Goal: Task Accomplishment & Management: Manage account settings

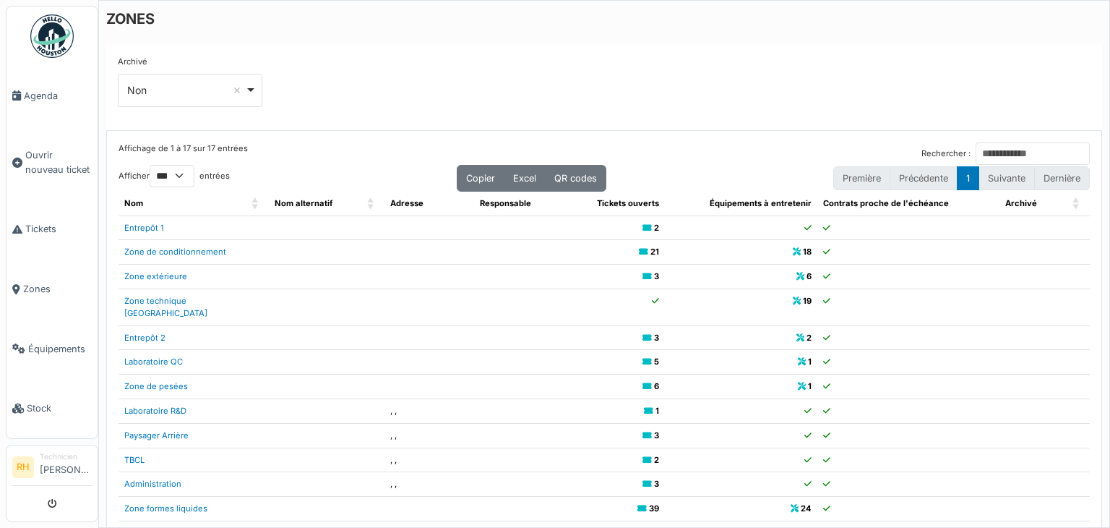
select select "***"
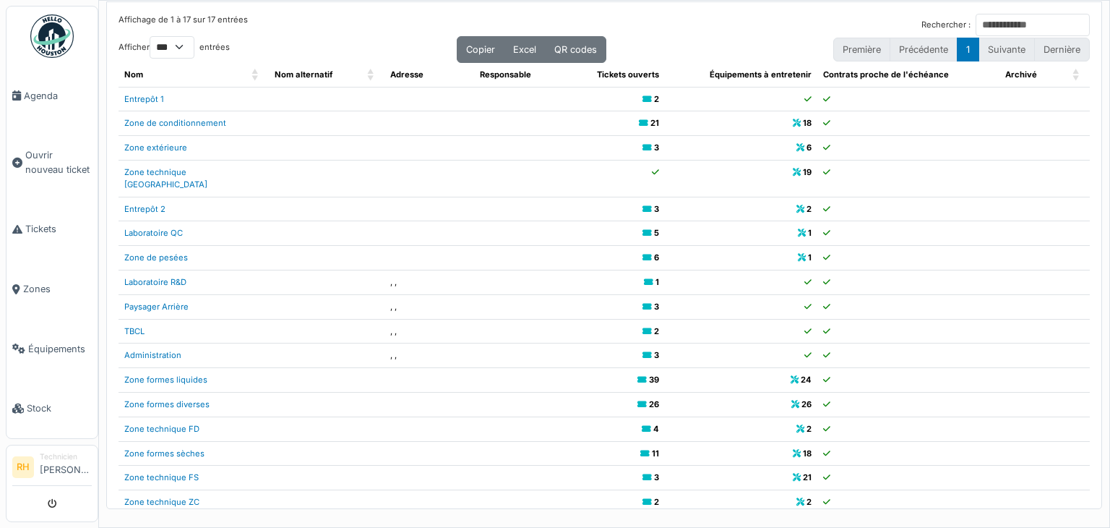
scroll to position [29, 0]
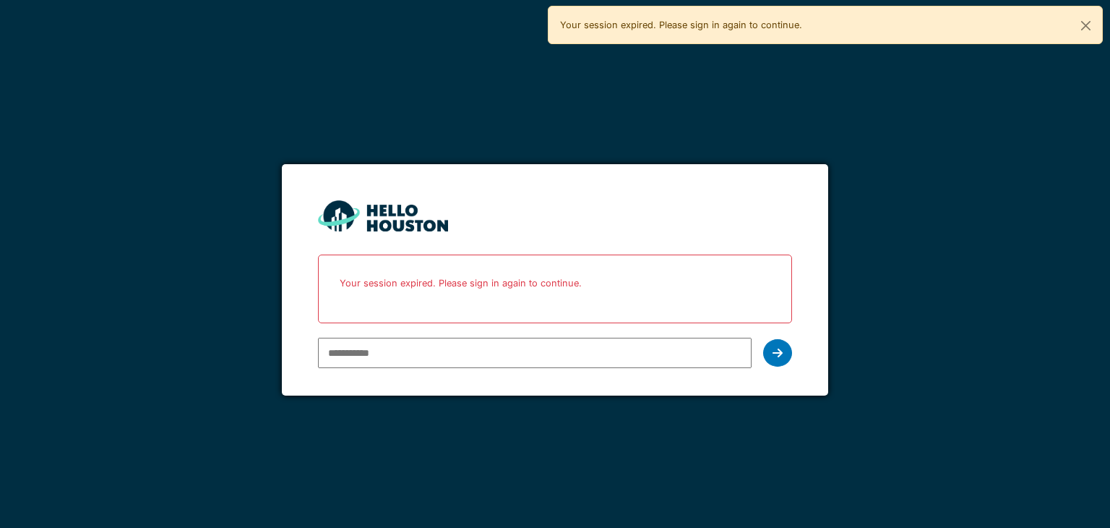
click at [446, 356] on input "email" at bounding box center [534, 353] width 433 height 30
type input "**********"
click at [787, 352] on div at bounding box center [777, 352] width 29 height 27
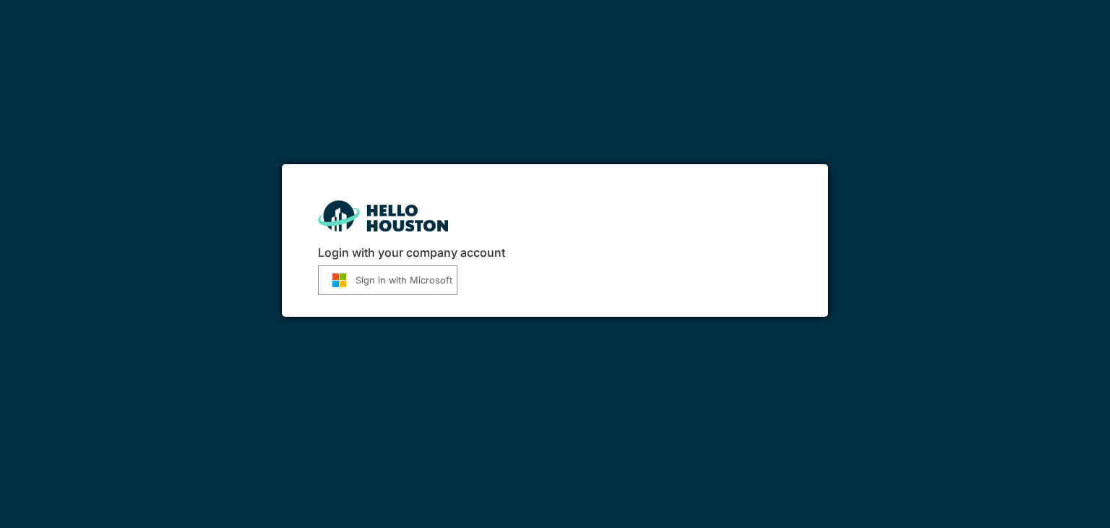
click at [406, 281] on button "Sign in with Microsoft" at bounding box center [388, 280] width 140 height 30
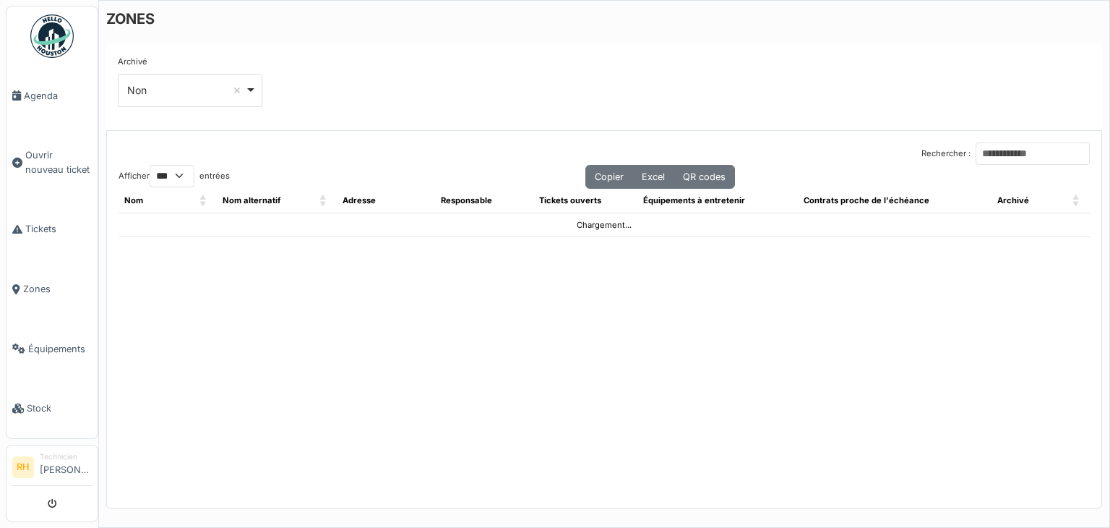
select select "***"
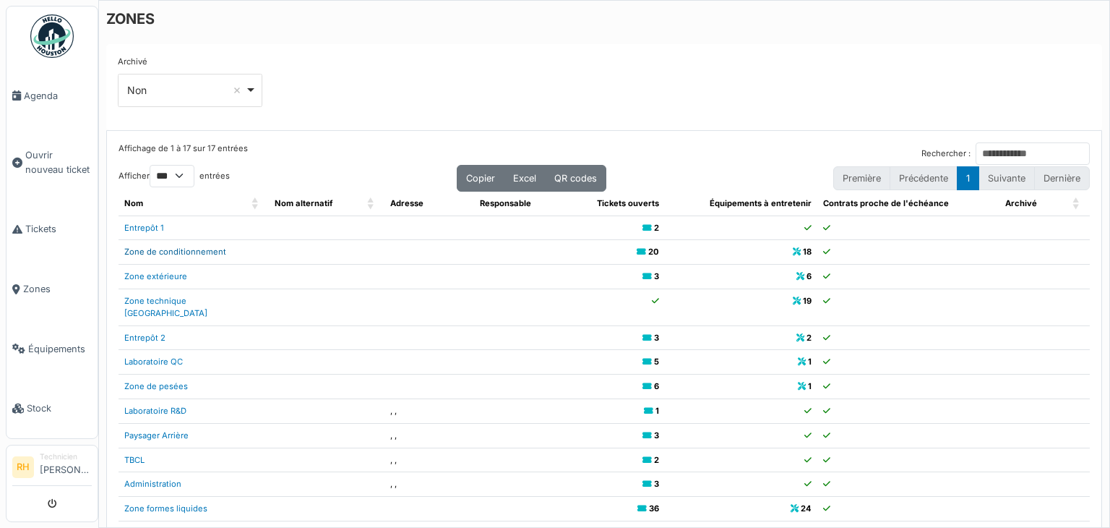
click at [210, 249] on link "Zone de conditionnement" at bounding box center [175, 252] width 102 height 10
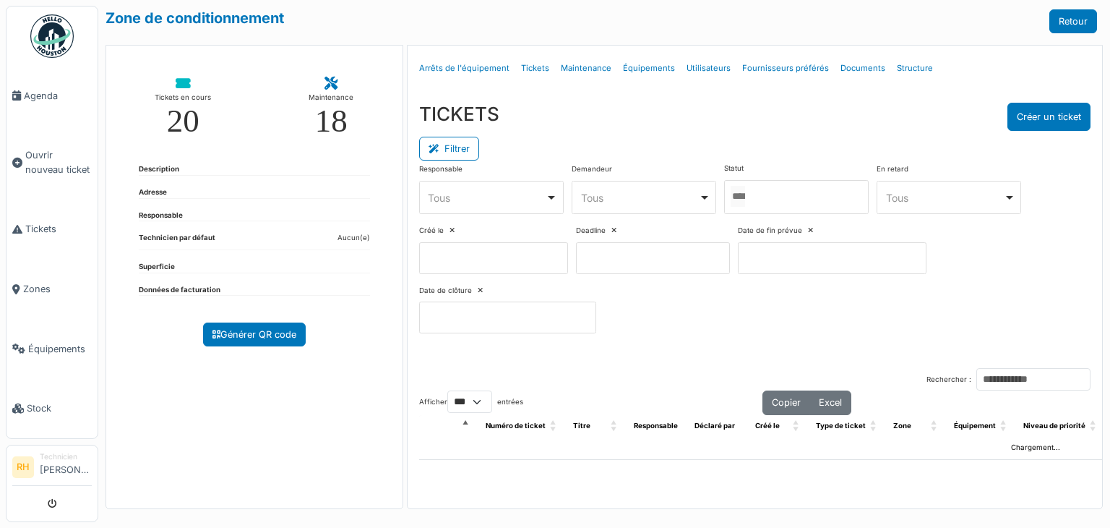
select select "***"
click at [783, 192] on div at bounding box center [796, 197] width 145 height 34
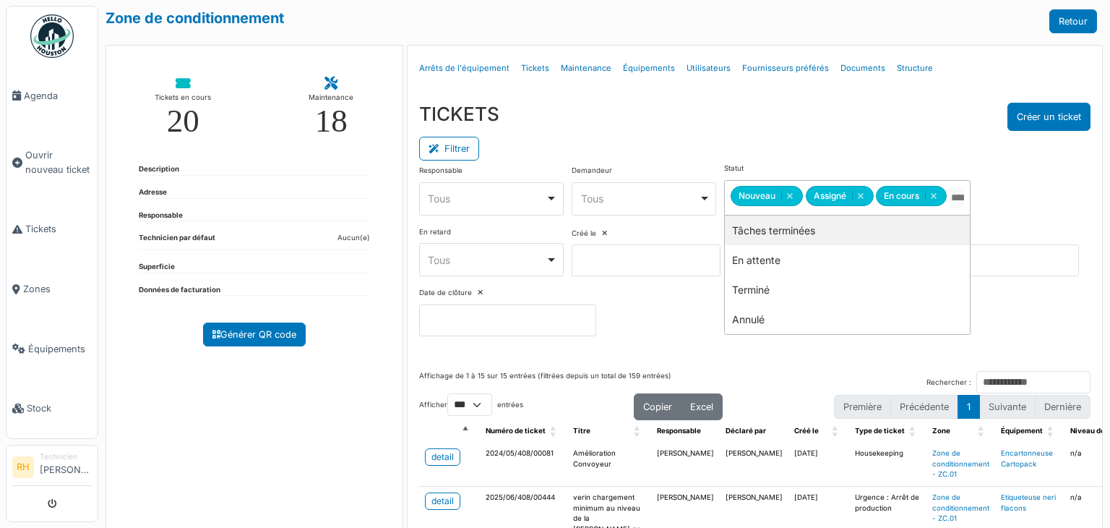
click at [784, 117] on div "TICKETS Créer un ticket" at bounding box center [755, 117] width 672 height 28
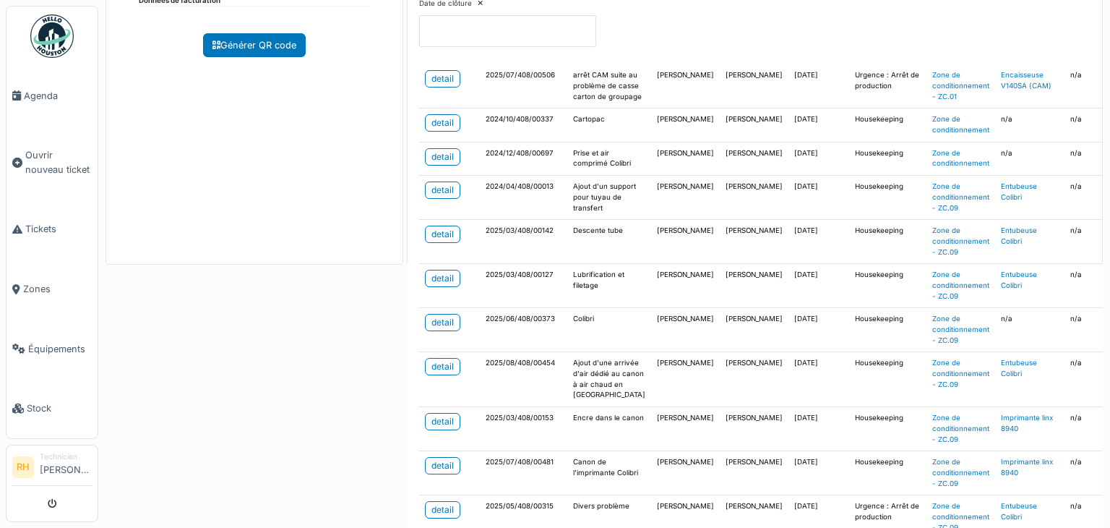
scroll to position [651, 0]
click at [437, 285] on div "detail" at bounding box center [443, 278] width 22 height 13
click at [436, 316] on div "detail" at bounding box center [443, 322] width 22 height 13
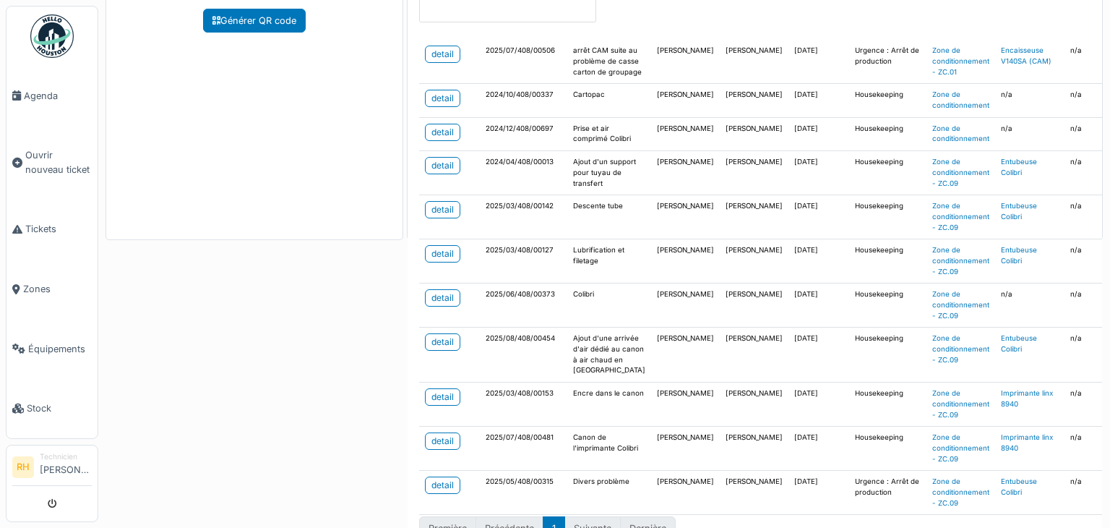
scroll to position [338, 0]
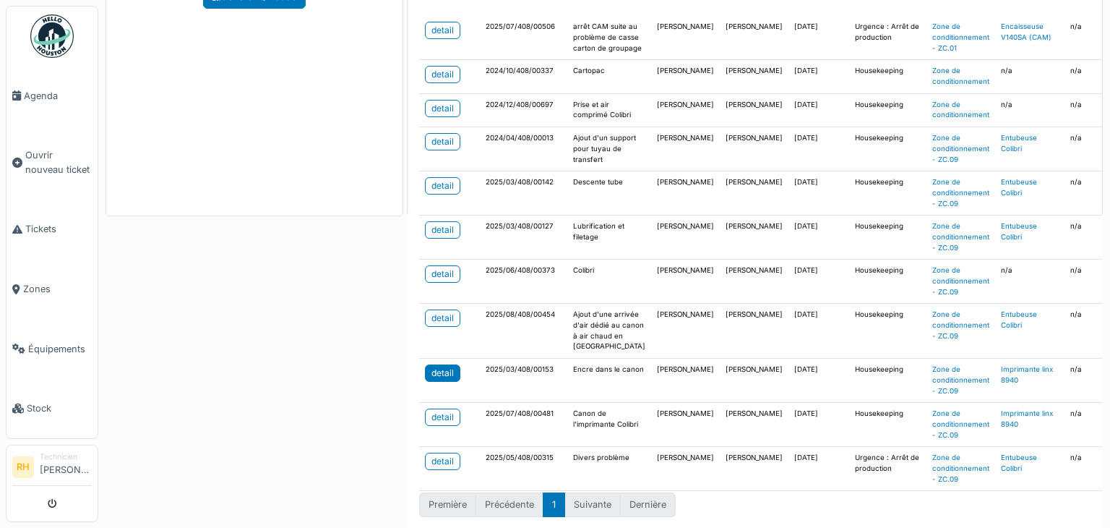
click at [432, 367] on div "detail" at bounding box center [443, 373] width 22 height 13
click at [445, 411] on div "detail" at bounding box center [443, 417] width 22 height 13
click at [437, 455] on div "detail" at bounding box center [443, 461] width 22 height 13
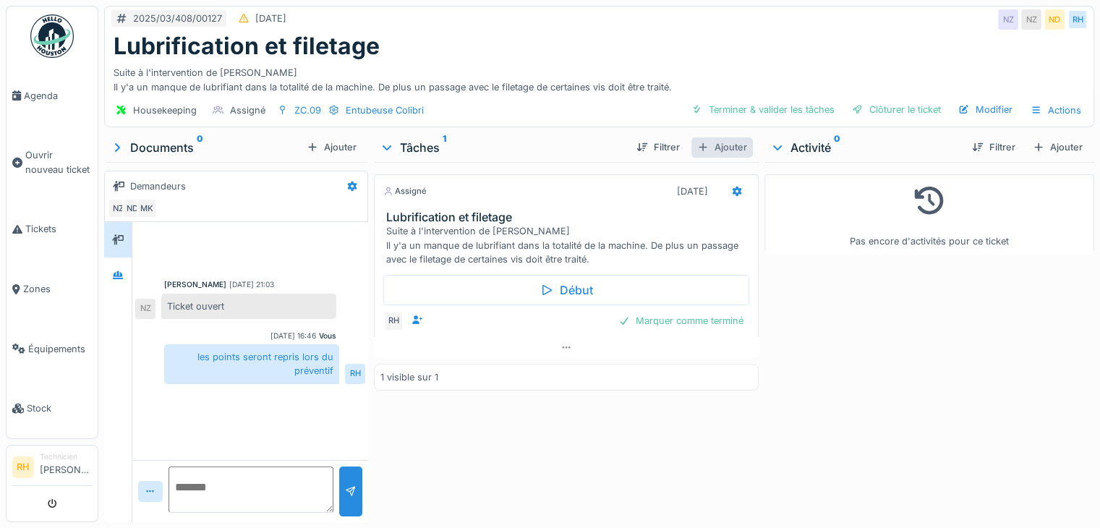
click at [717, 144] on div "Ajouter" at bounding box center [721, 147] width 61 height 20
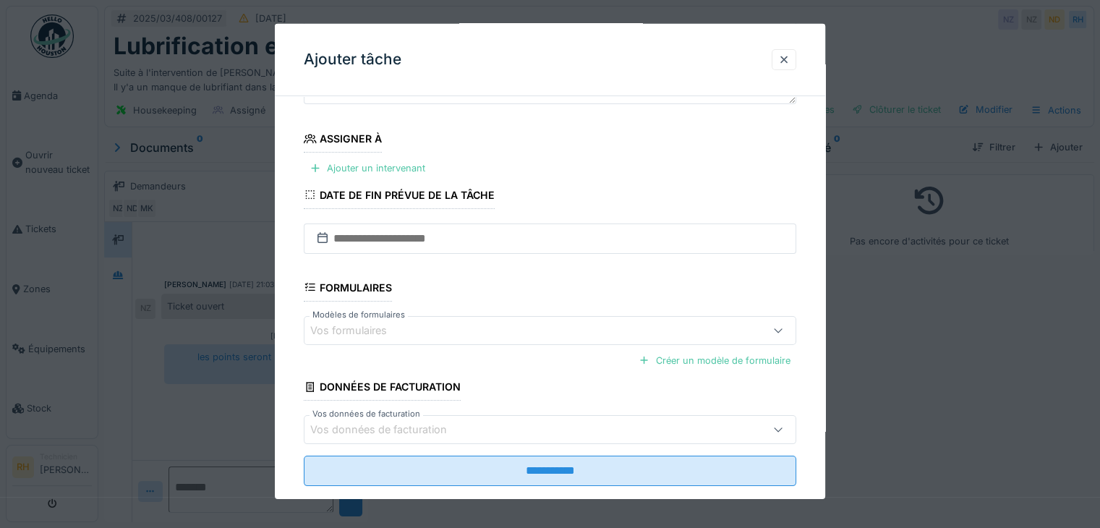
scroll to position [145, 0]
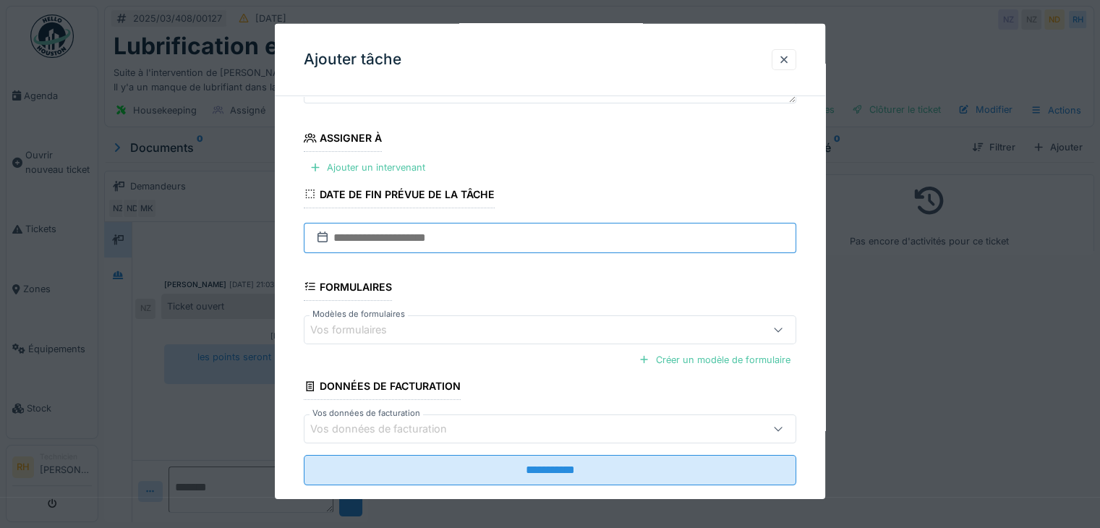
click at [493, 239] on input "text" at bounding box center [550, 238] width 492 height 30
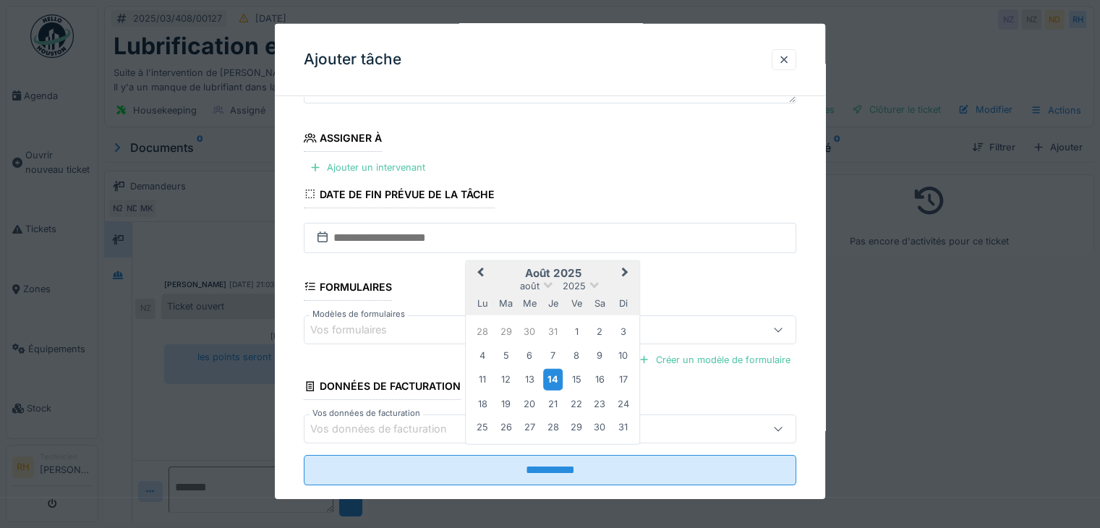
click at [552, 374] on div "14" at bounding box center [553, 379] width 20 height 21
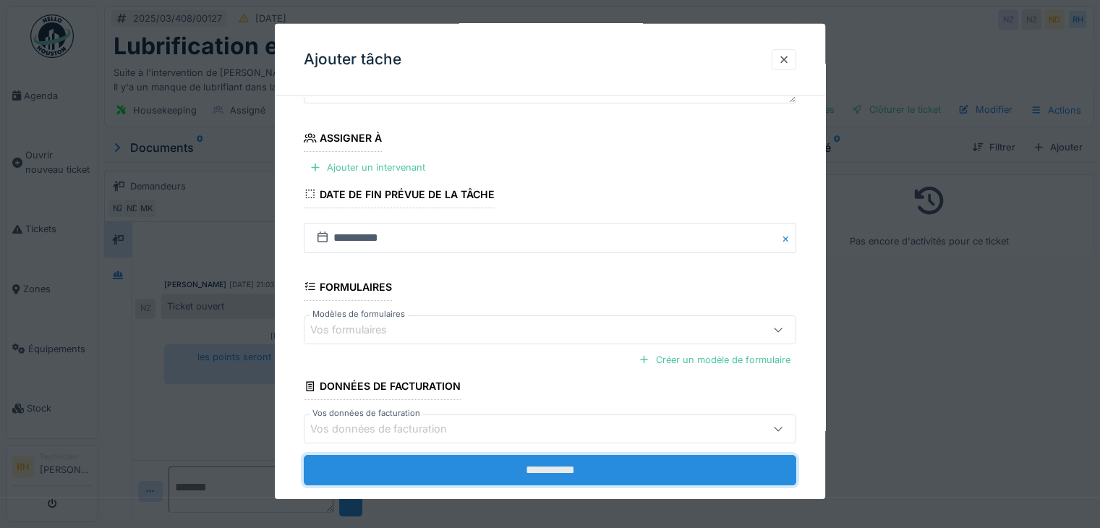
click at [508, 469] on input "**********" at bounding box center [550, 470] width 492 height 30
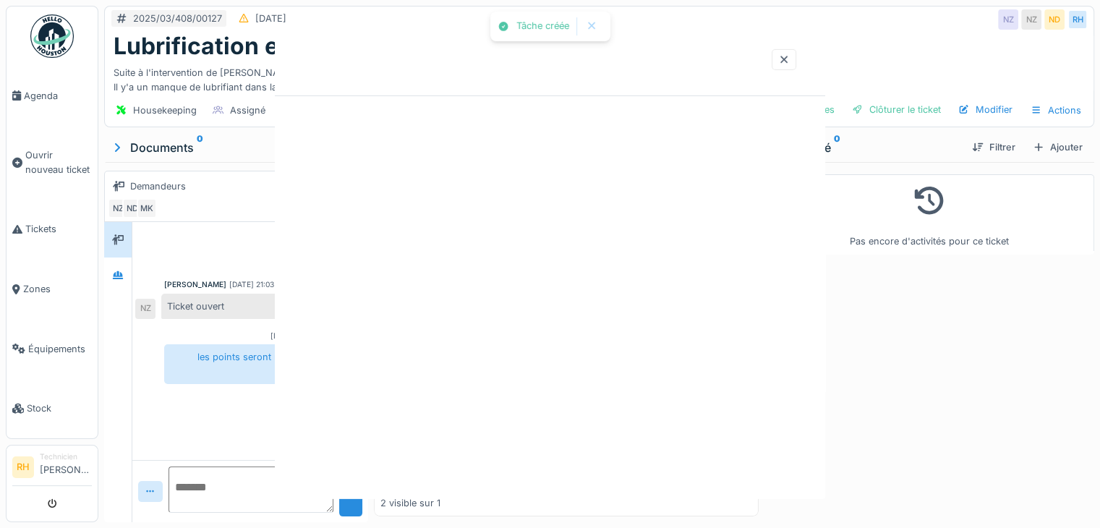
scroll to position [0, 0]
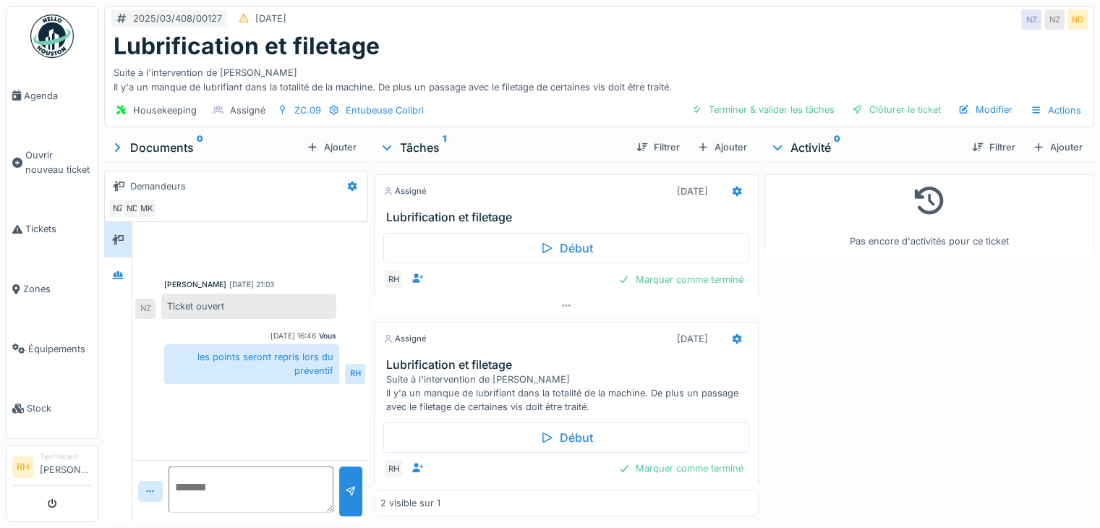
click at [829, 365] on div "Pas encore d'activités pour ce ticket" at bounding box center [929, 339] width 330 height 354
click at [731, 336] on icon at bounding box center [737, 338] width 12 height 9
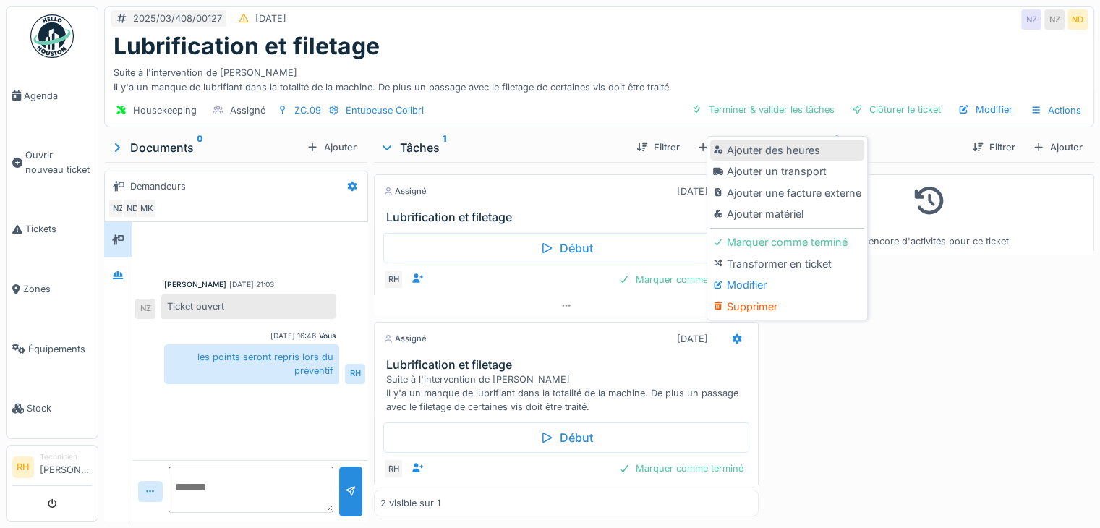
click at [778, 148] on div "Ajouter des heures" at bounding box center [787, 151] width 154 height 22
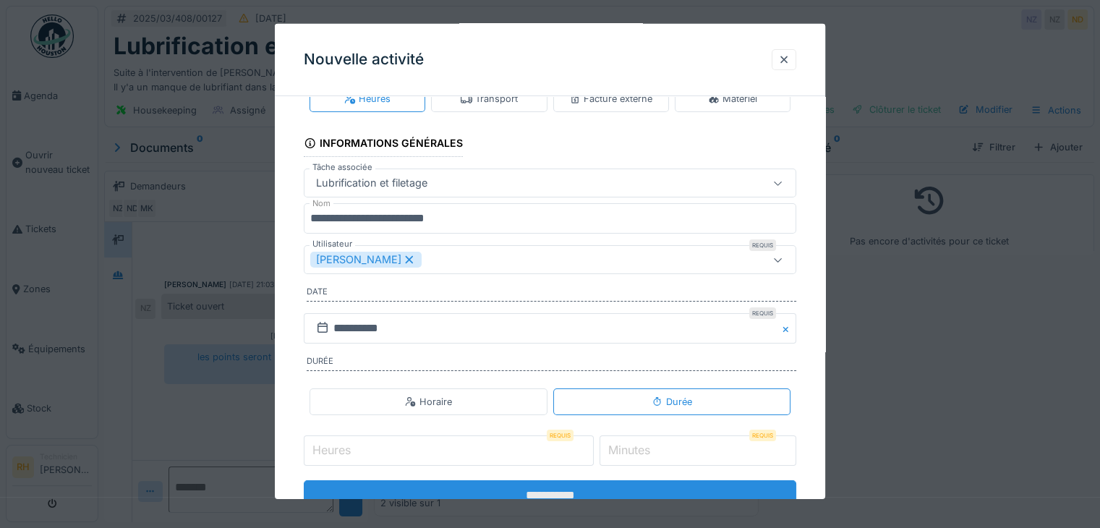
scroll to position [90, 0]
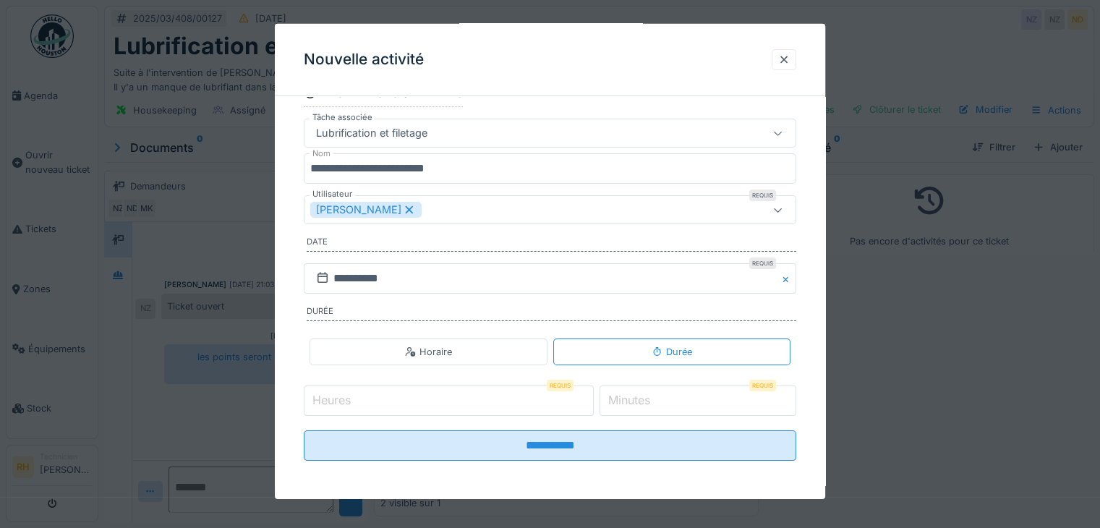
click at [460, 392] on input "Heures" at bounding box center [449, 400] width 290 height 30
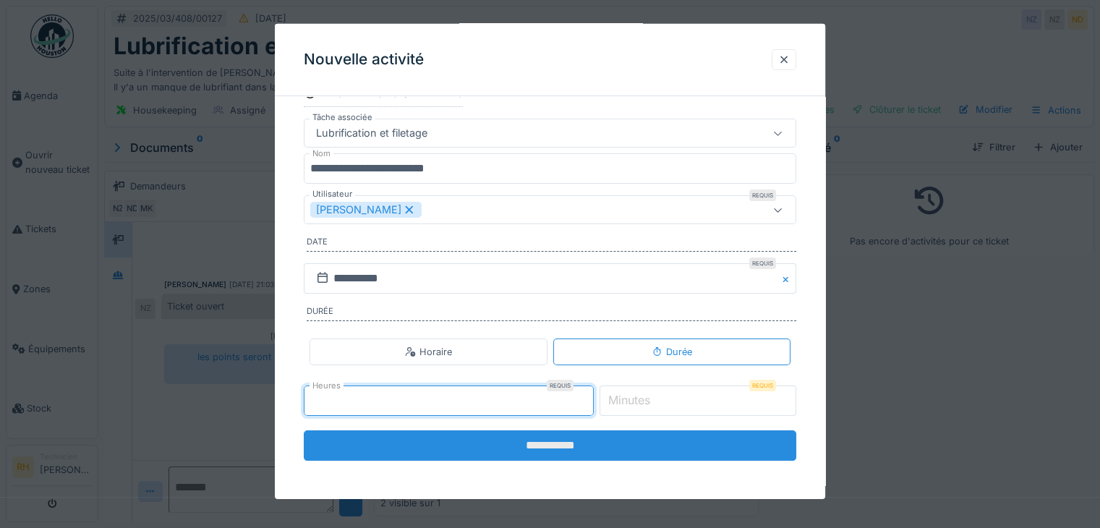
type input "*"
click at [477, 445] on input "**********" at bounding box center [550, 445] width 492 height 30
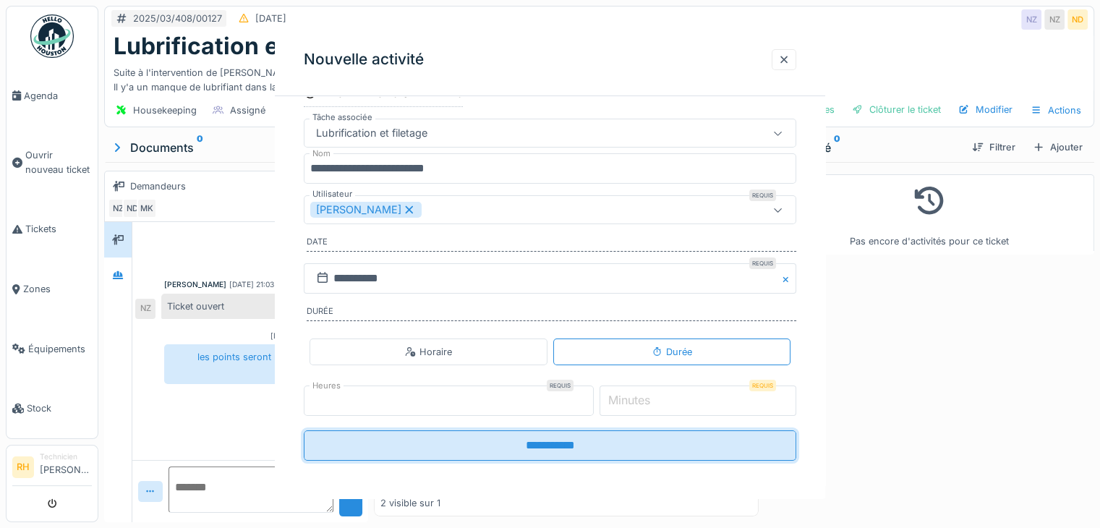
scroll to position [0, 0]
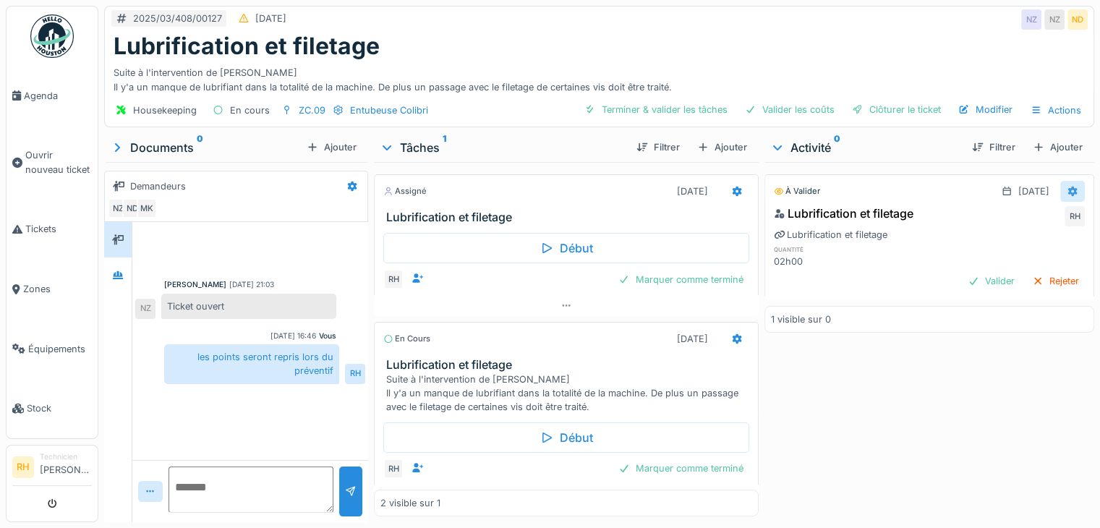
click at [1068, 192] on icon at bounding box center [1072, 191] width 9 height 10
click at [1006, 223] on div "Modifier" at bounding box center [1002, 223] width 70 height 22
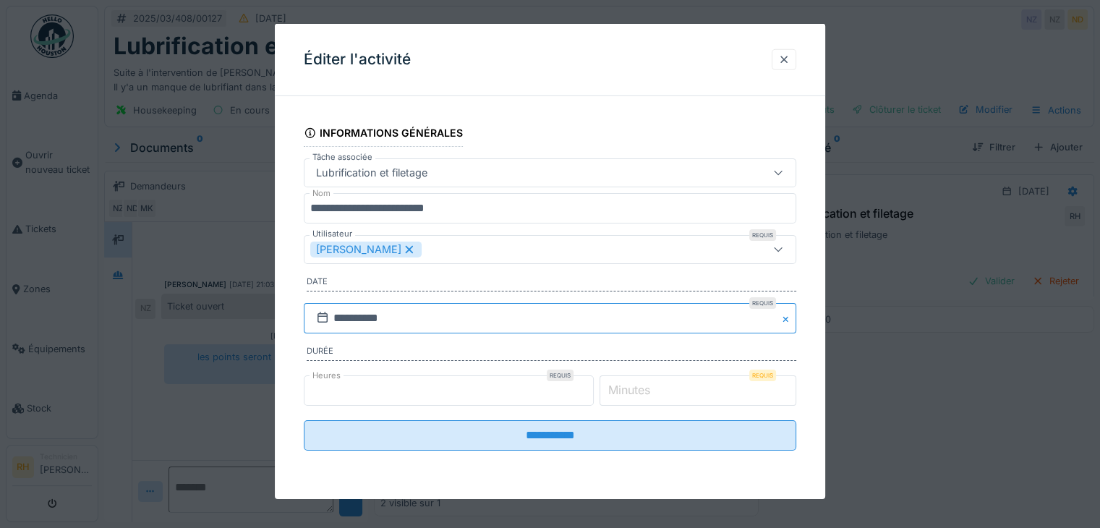
click at [455, 324] on input "**********" at bounding box center [550, 318] width 492 height 30
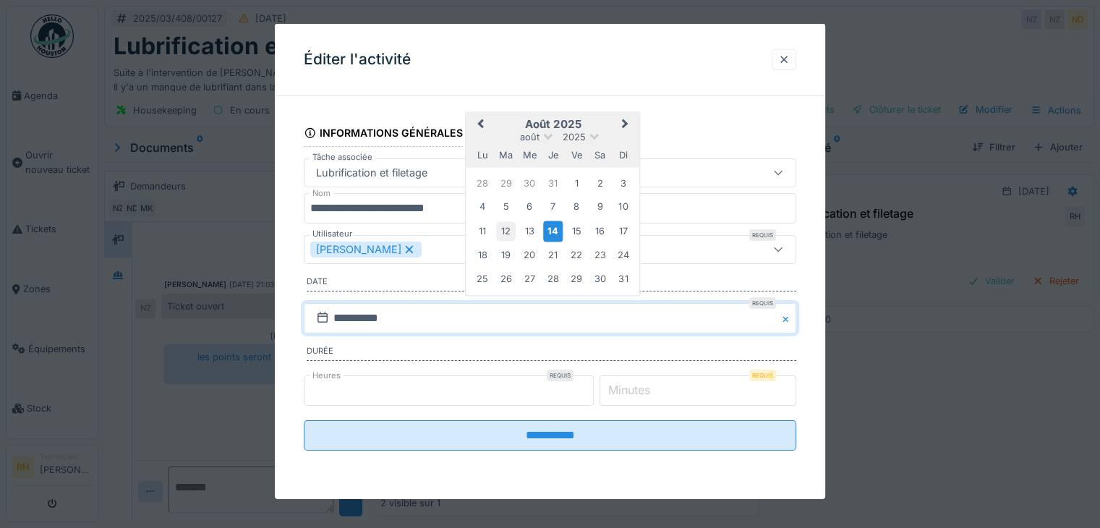
click at [512, 229] on div "12" at bounding box center [506, 231] width 20 height 20
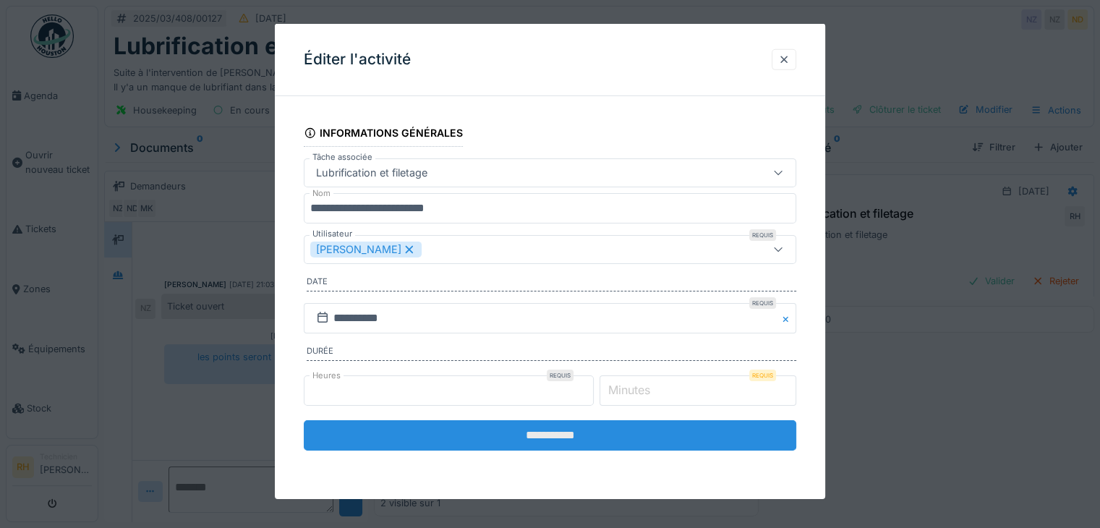
click at [500, 440] on input "**********" at bounding box center [550, 435] width 492 height 30
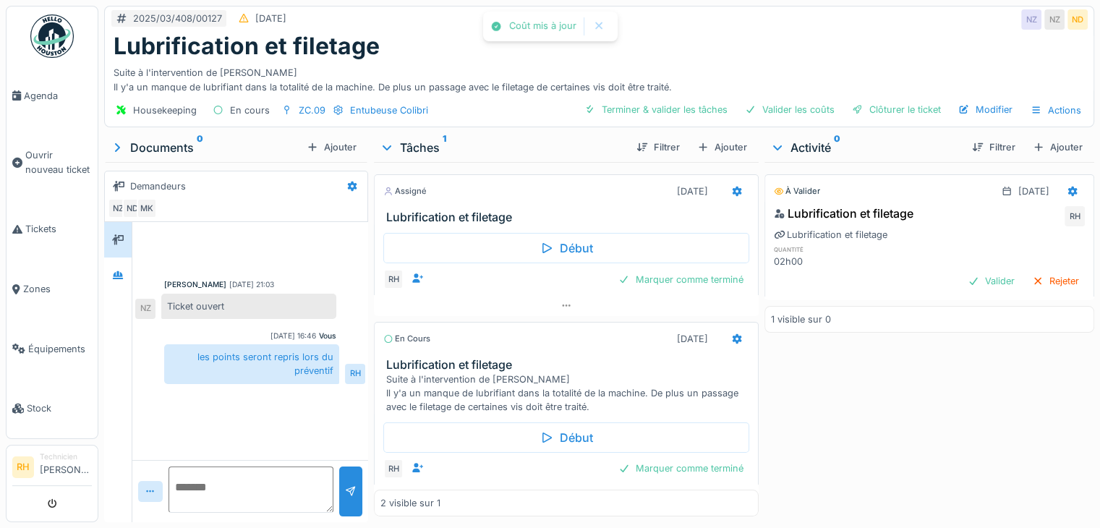
click at [871, 434] on div "À valider 12/08/2025 Lubrification et filetage RH Lubrification et filetage qua…" at bounding box center [929, 339] width 330 height 354
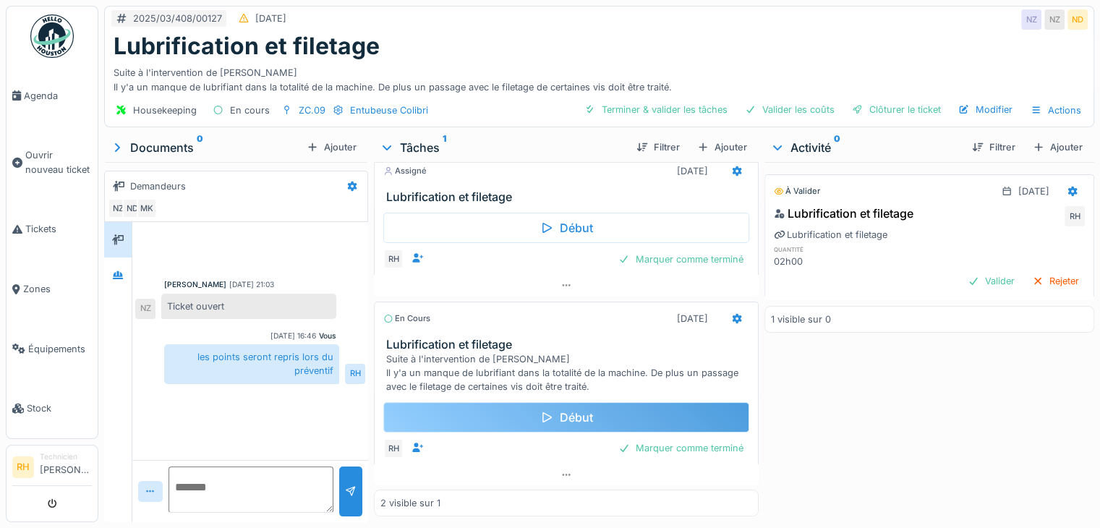
scroll to position [11, 0]
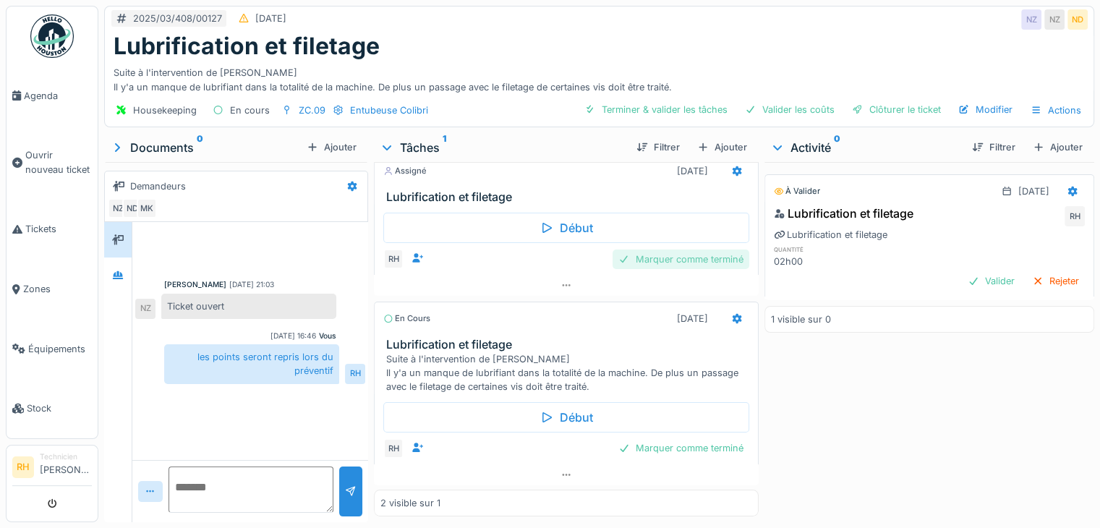
click at [659, 249] on div "Marquer comme terminé" at bounding box center [680, 259] width 137 height 20
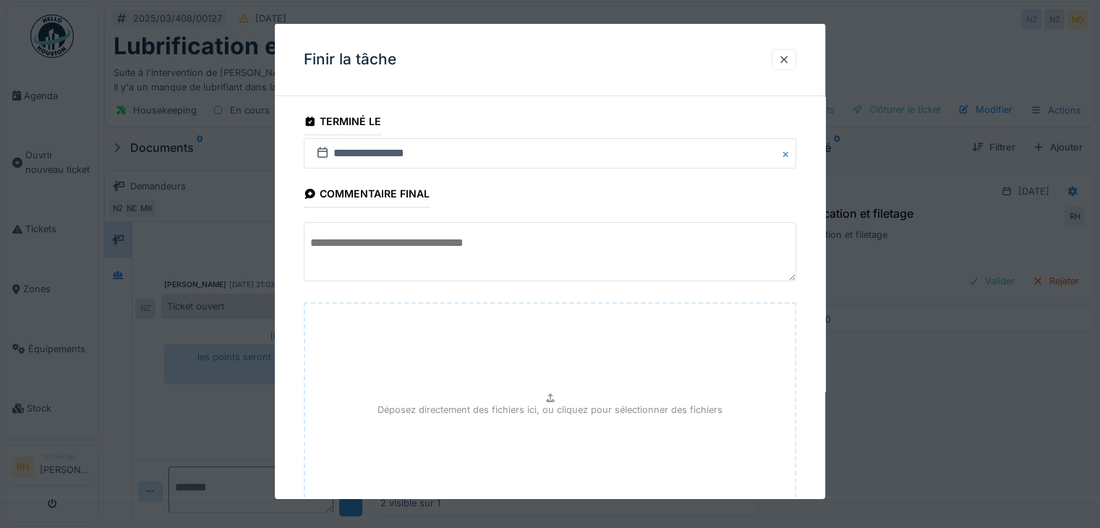
click at [481, 247] on textarea at bounding box center [550, 251] width 492 height 59
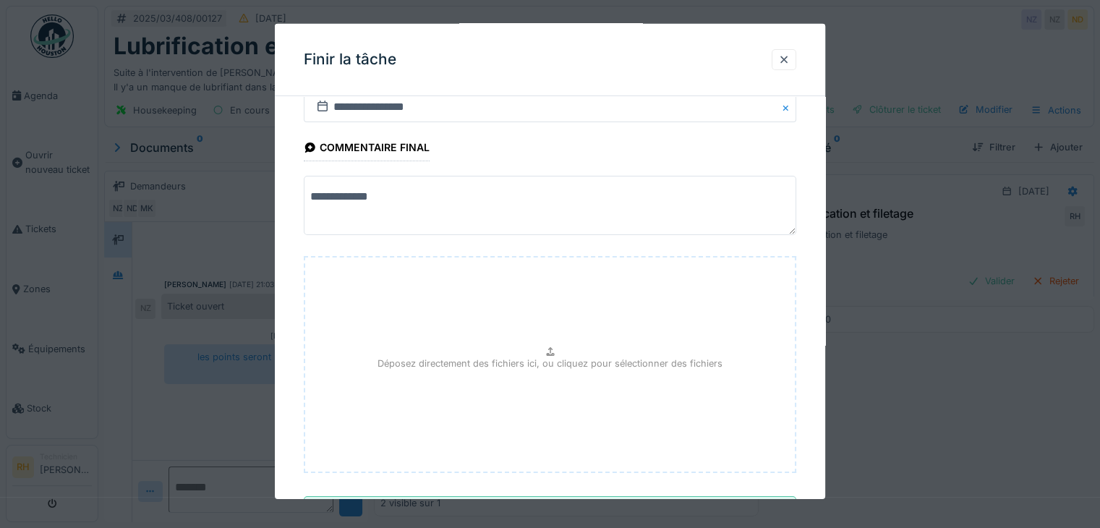
scroll to position [113, 0]
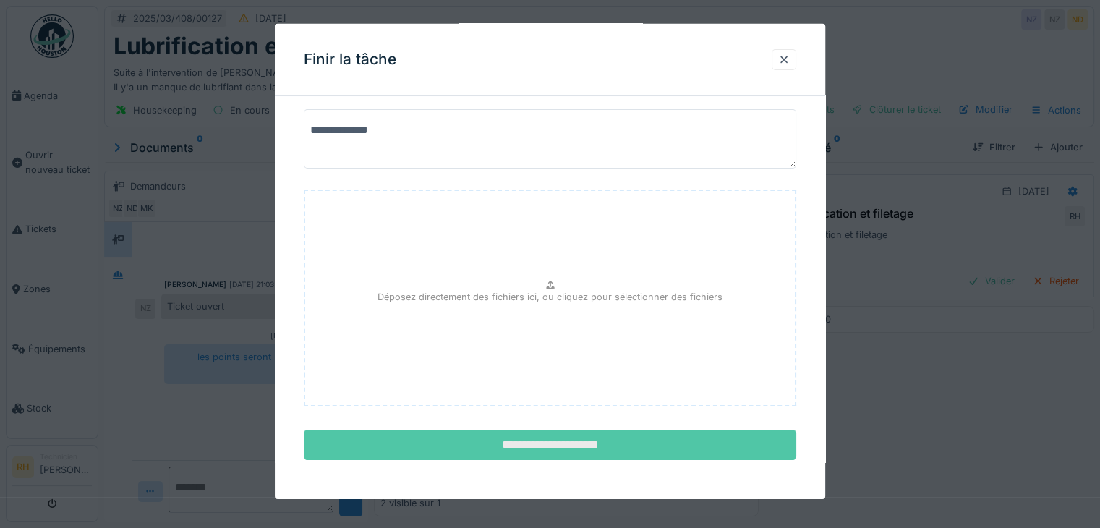
type textarea "**********"
click at [601, 446] on input "**********" at bounding box center [550, 444] width 492 height 30
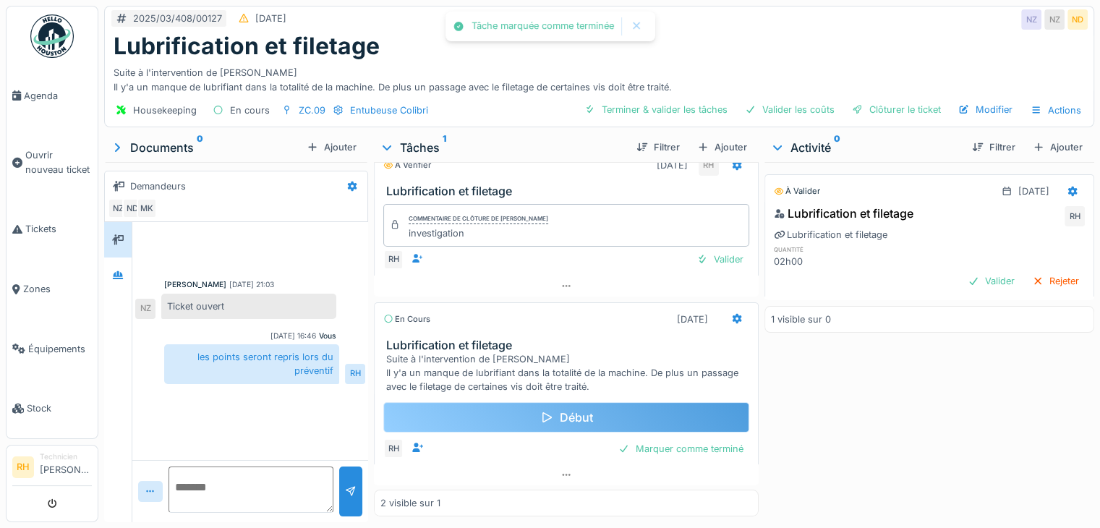
scroll to position [27, 0]
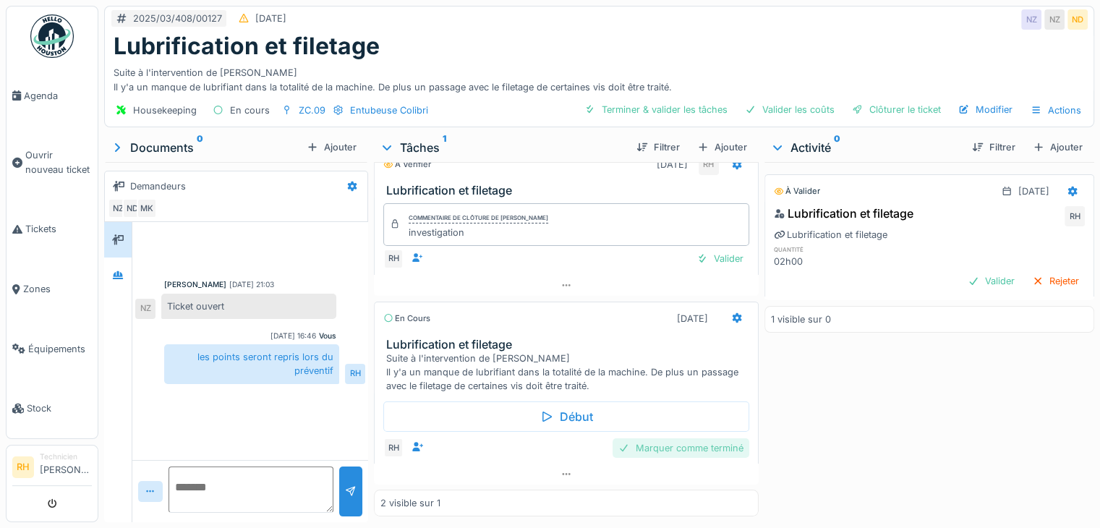
click at [672, 438] on div "Marquer comme terminé" at bounding box center [680, 448] width 137 height 20
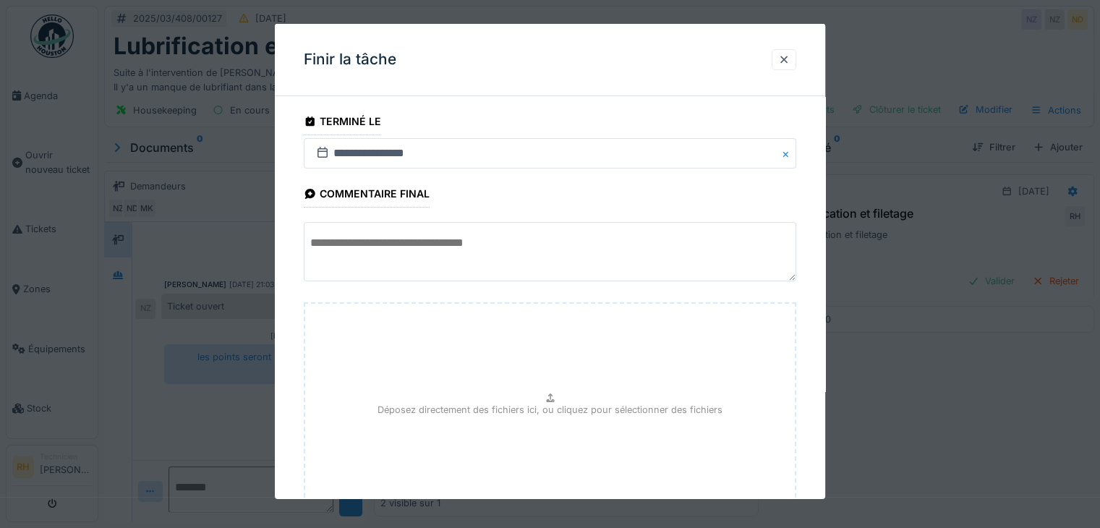
click at [458, 261] on textarea at bounding box center [550, 251] width 492 height 59
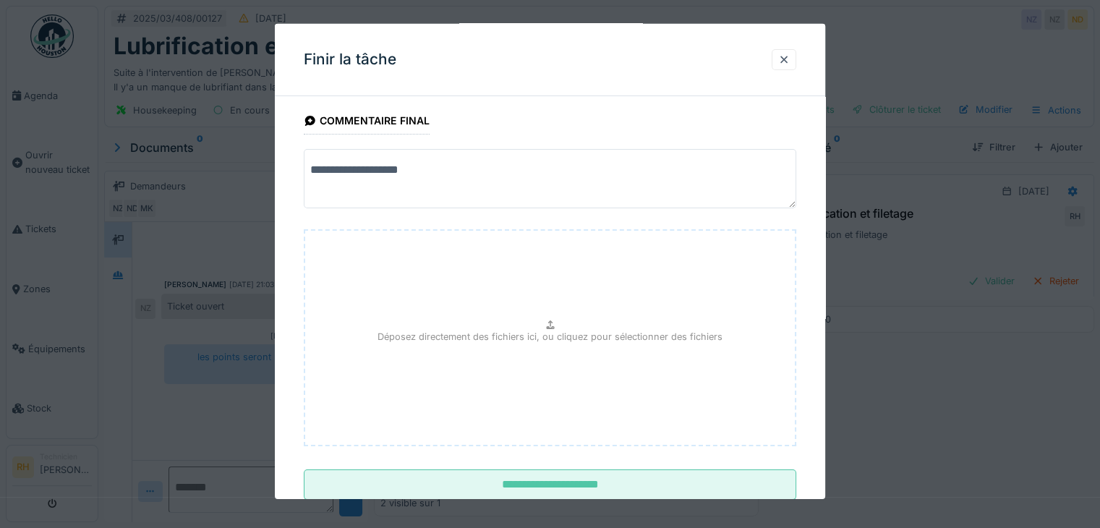
scroll to position [113, 0]
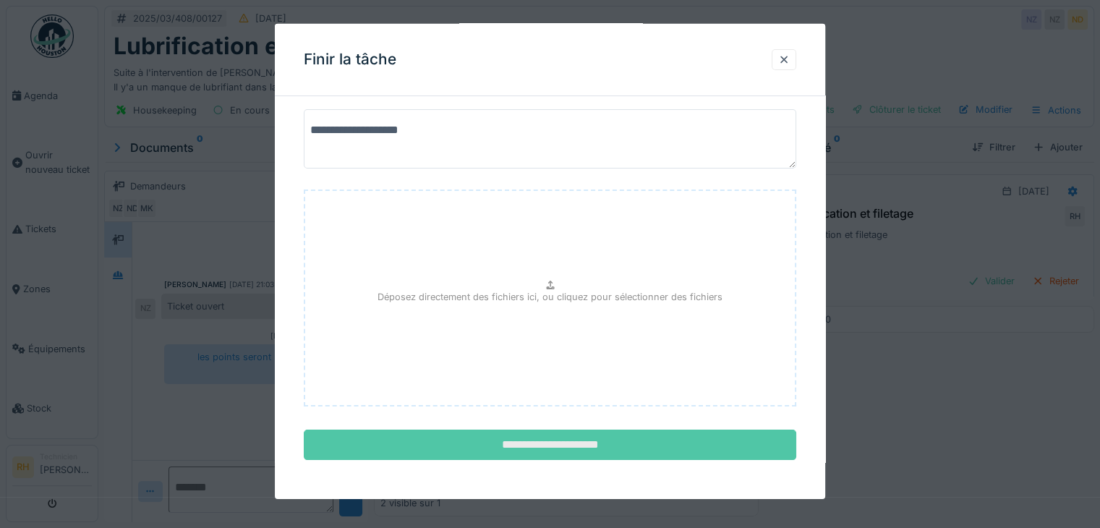
type textarea "**********"
click at [518, 434] on input "**********" at bounding box center [550, 444] width 492 height 30
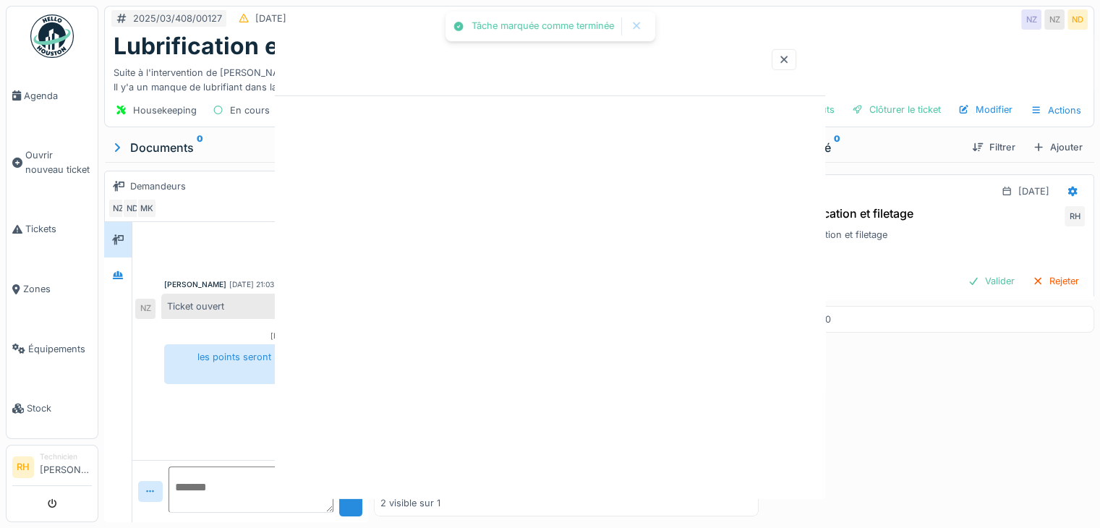
scroll to position [0, 0]
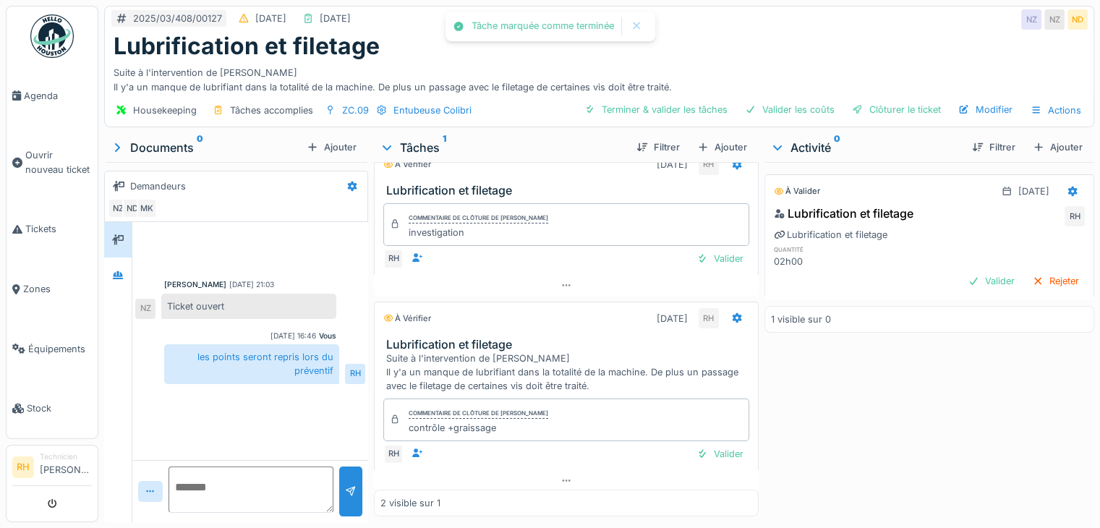
click at [946, 440] on div "À valider 12/08/2025 Lubrification et filetage RH Lubrification et filetage qua…" at bounding box center [929, 339] width 330 height 354
drag, startPoint x: 779, startPoint y: 46, endPoint x: 812, endPoint y: 5, distance: 51.9
click at [785, 37] on div "Lubrification et filetage" at bounding box center [599, 46] width 971 height 27
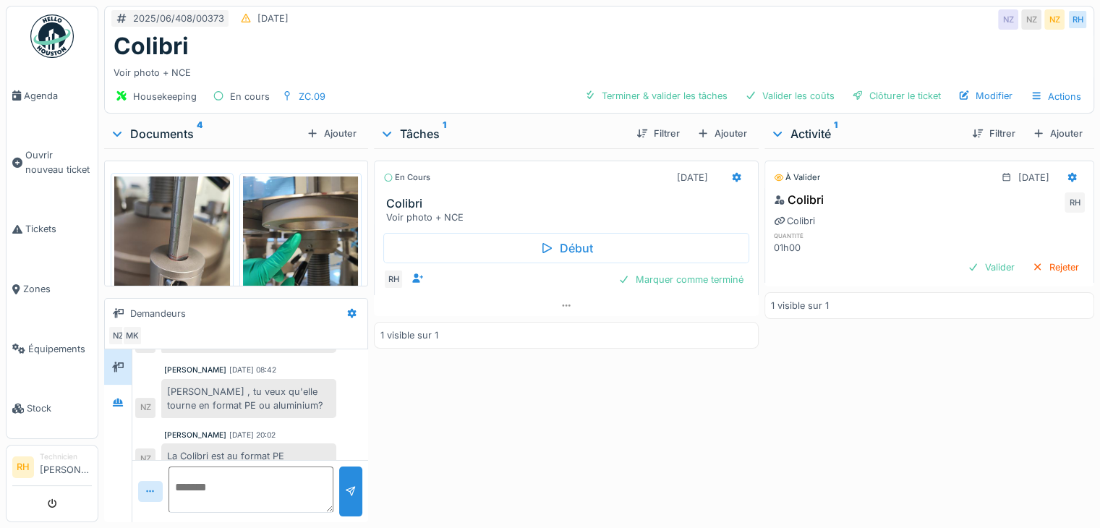
scroll to position [11, 0]
click at [271, 476] on textarea at bounding box center [250, 489] width 165 height 46
type textarea "*"
type textarea "**********"
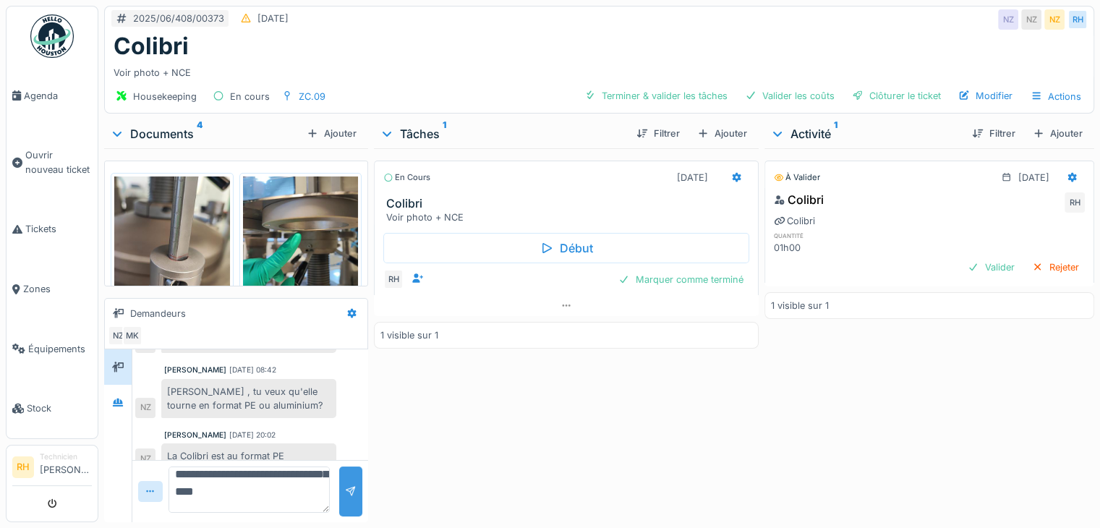
click at [345, 484] on div at bounding box center [351, 491] width 12 height 14
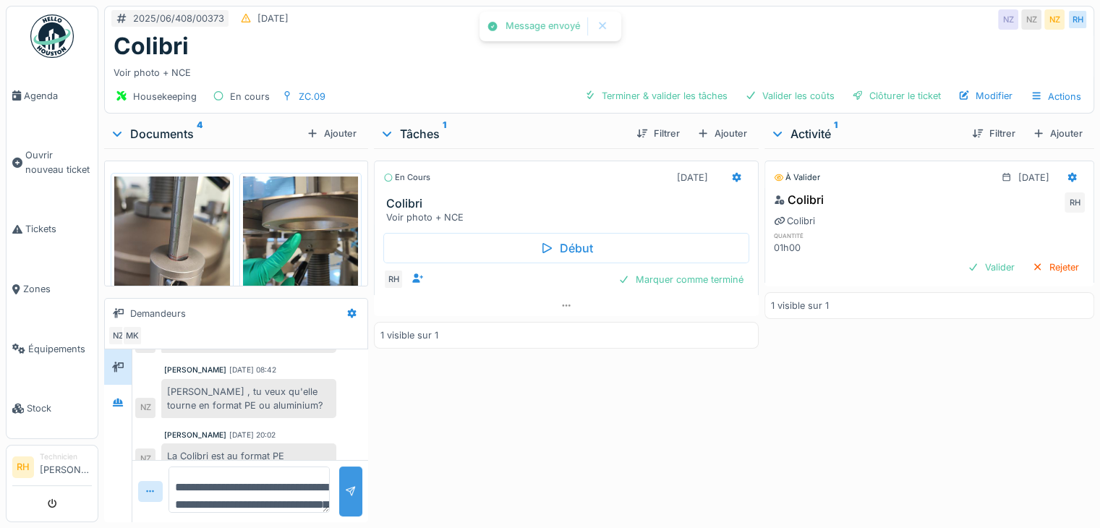
scroll to position [463, 0]
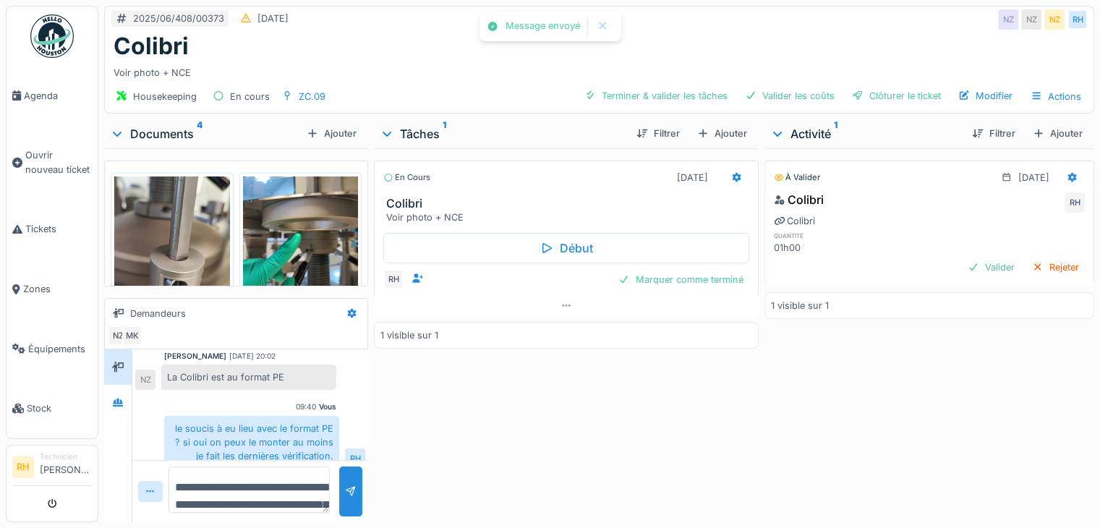
drag, startPoint x: 566, startPoint y: 418, endPoint x: 588, endPoint y: 404, distance: 26.3
click at [566, 417] on div "En cours 30/09/2025 Colibri Voir photo + NCE Début RH Marquer comme terminé 1 v…" at bounding box center [566, 332] width 385 height 368
click at [513, 44] on div "Colibri" at bounding box center [599, 46] width 971 height 27
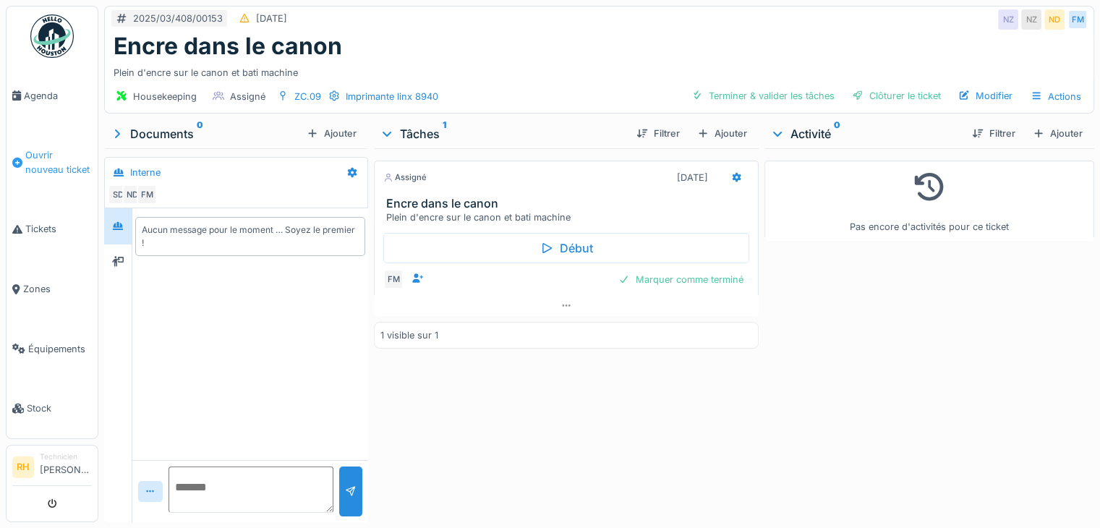
scroll to position [11, 0]
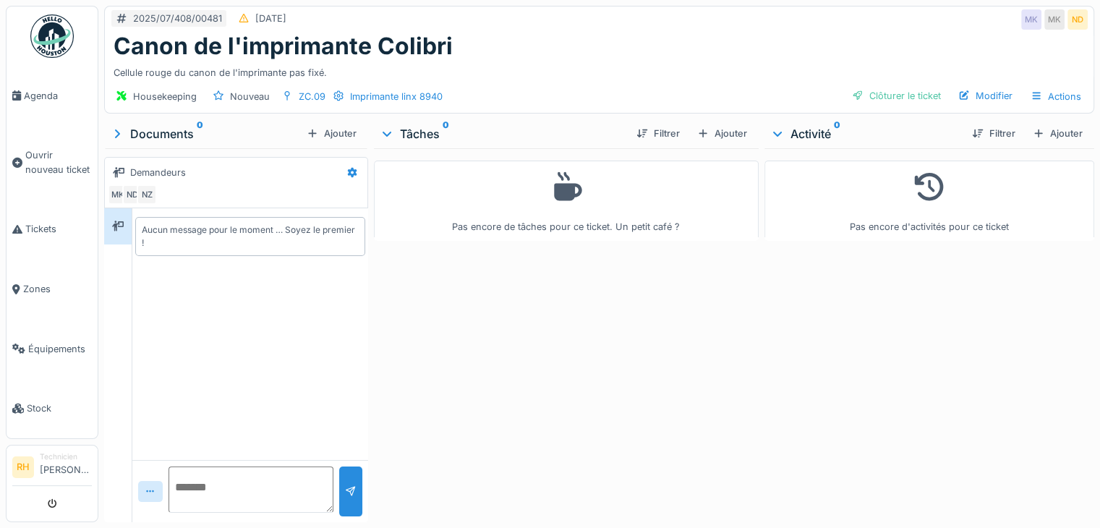
click at [523, 377] on div "Pas encore de tâches pour ce ticket. Un petit café ?" at bounding box center [566, 332] width 385 height 368
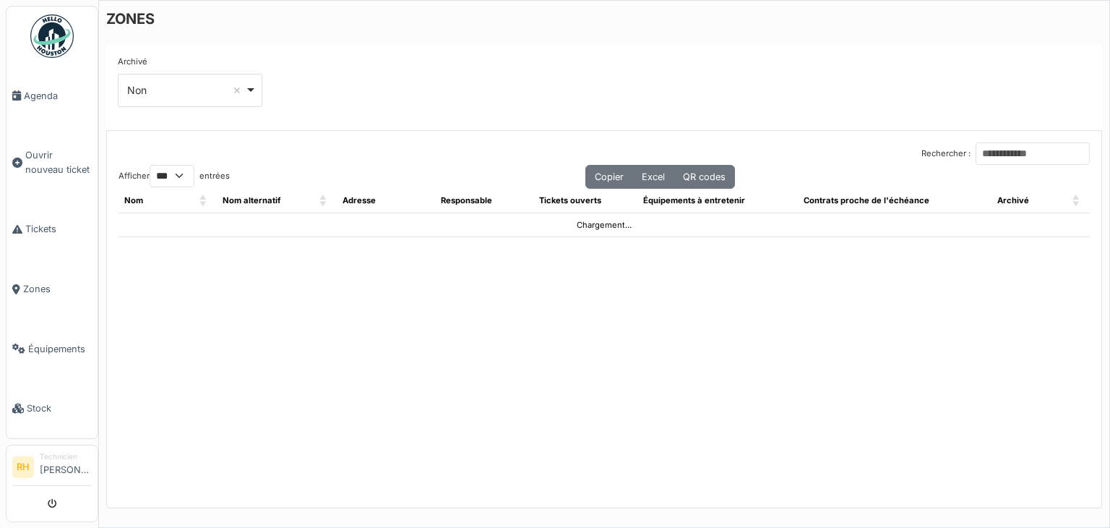
select select "***"
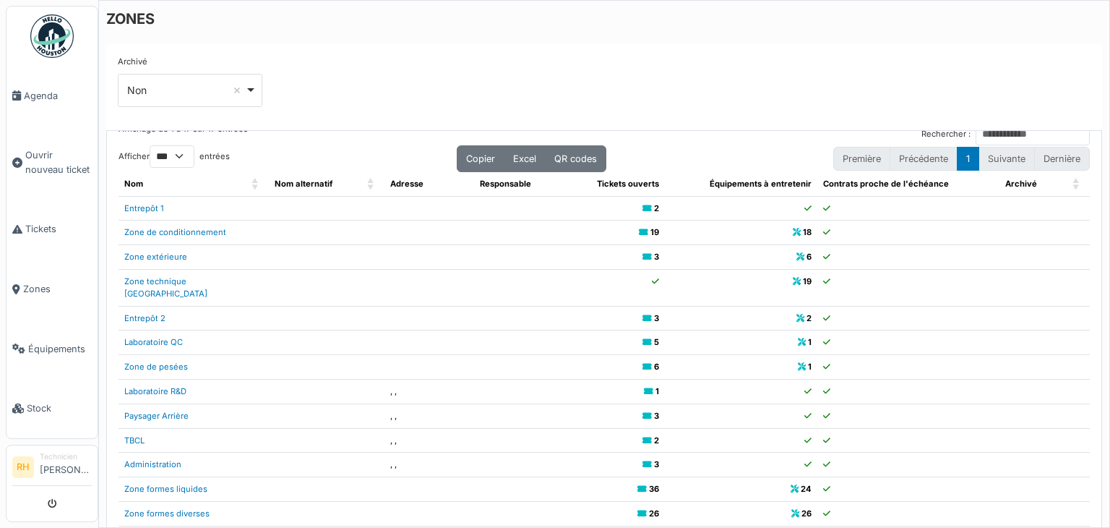
scroll to position [29, 0]
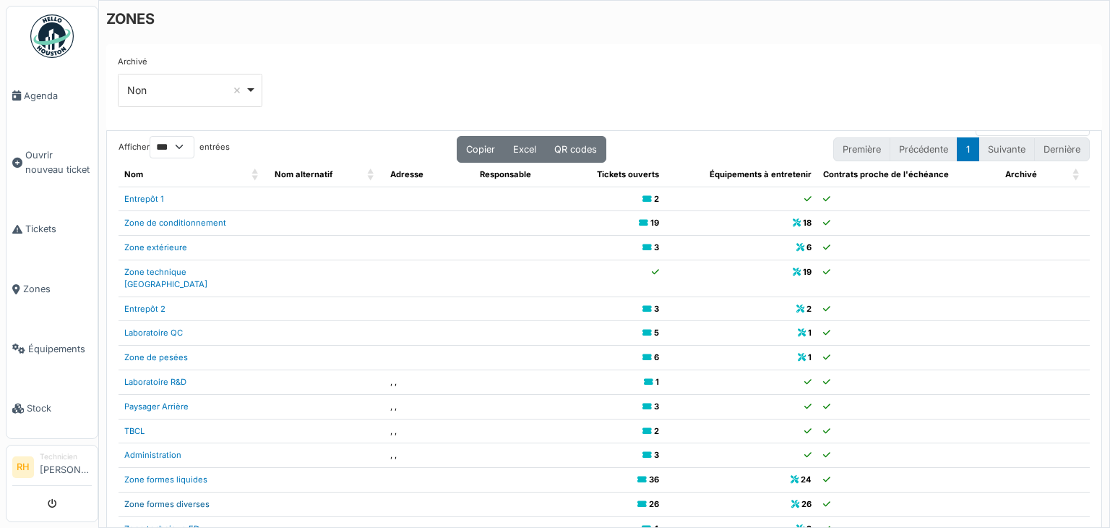
click at [181, 499] on link "Zone formes diverses" at bounding box center [166, 504] width 85 height 10
click at [65, 106] on link "Agenda" at bounding box center [52, 96] width 91 height 60
click at [50, 29] on img at bounding box center [51, 35] width 43 height 43
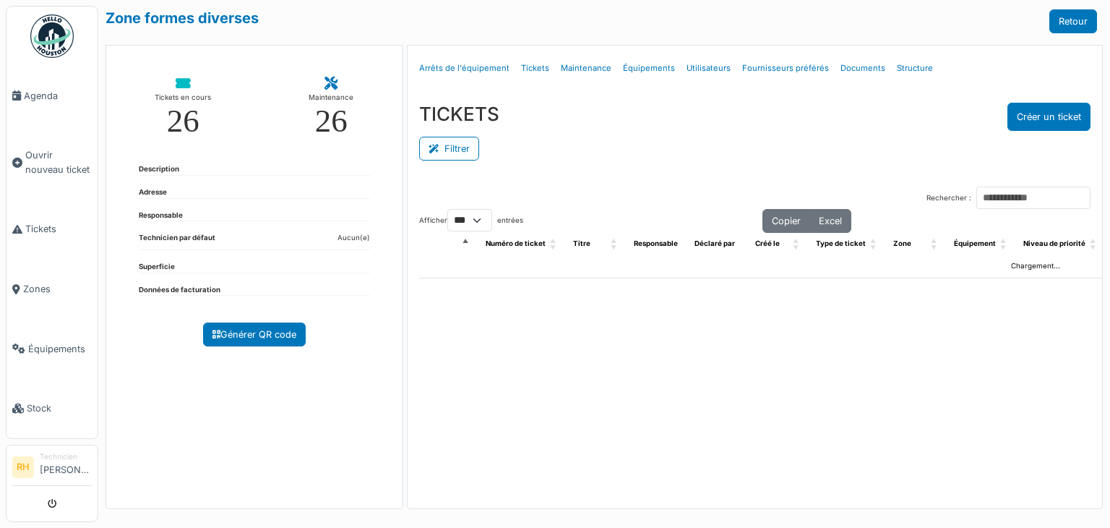
select select "***"
click at [451, 149] on button "Filtrer" at bounding box center [449, 149] width 60 height 24
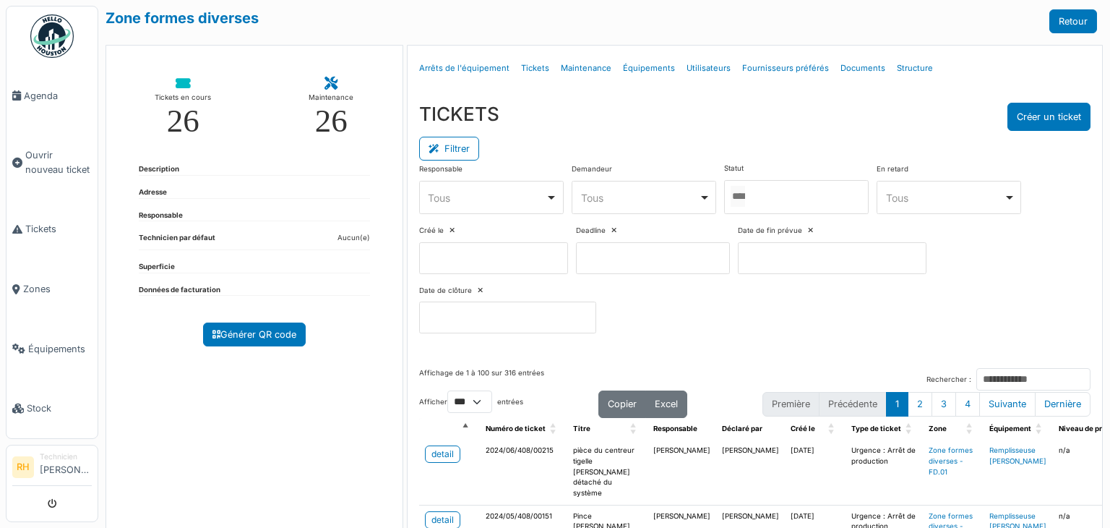
click at [766, 192] on div at bounding box center [796, 197] width 145 height 34
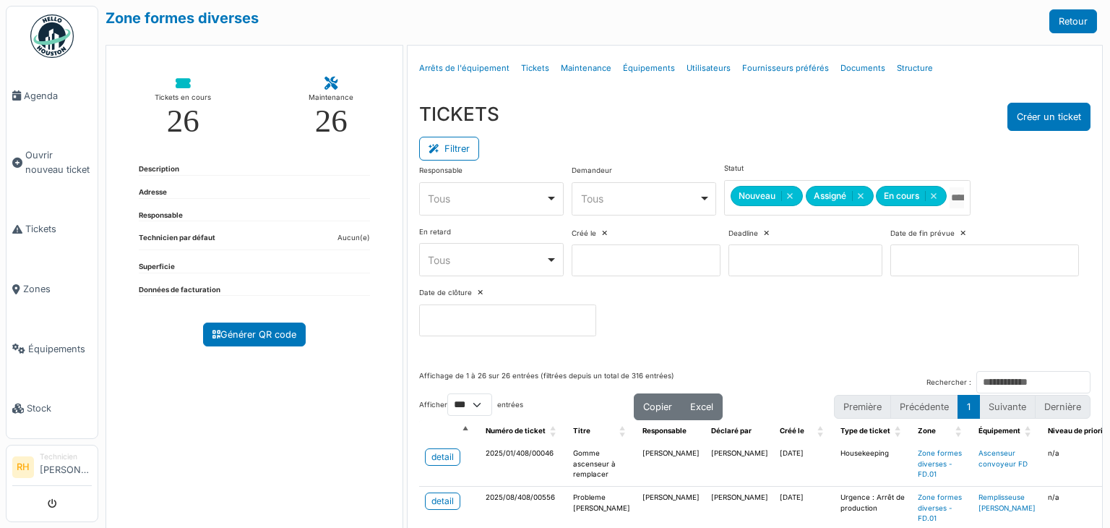
click at [755, 131] on div "Filtrer" at bounding box center [755, 147] width 672 height 33
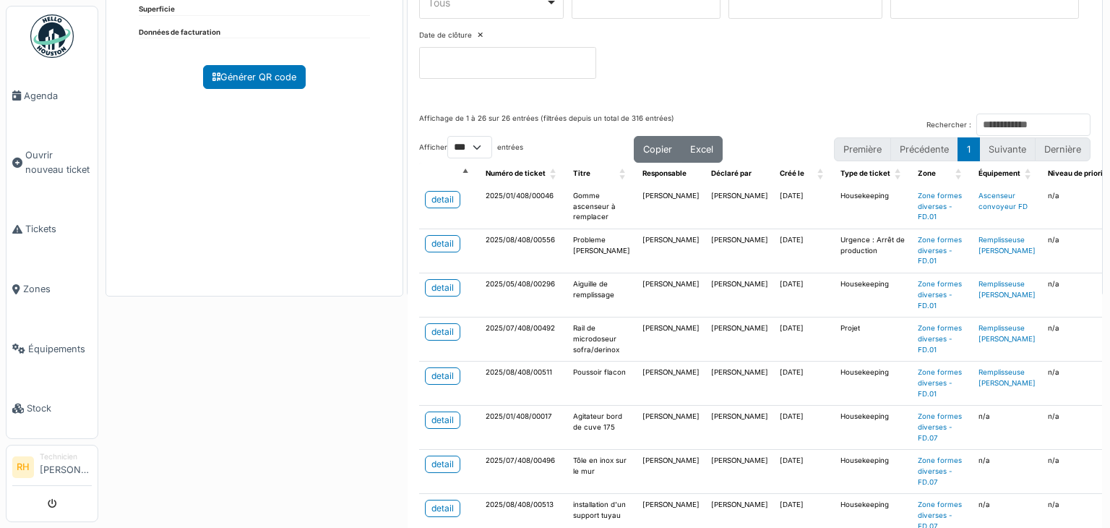
scroll to position [289, 0]
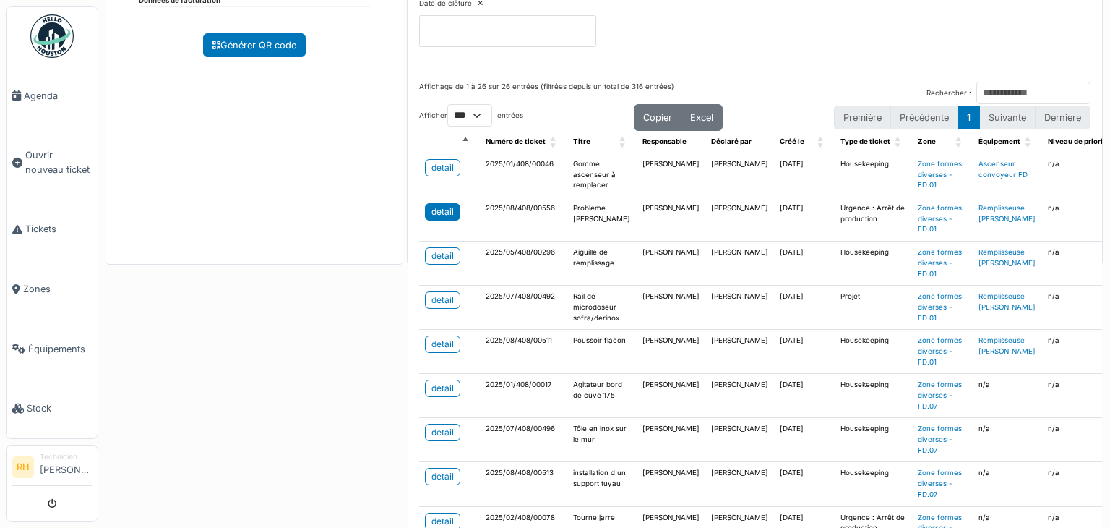
click at [434, 207] on div "detail" at bounding box center [443, 211] width 22 height 13
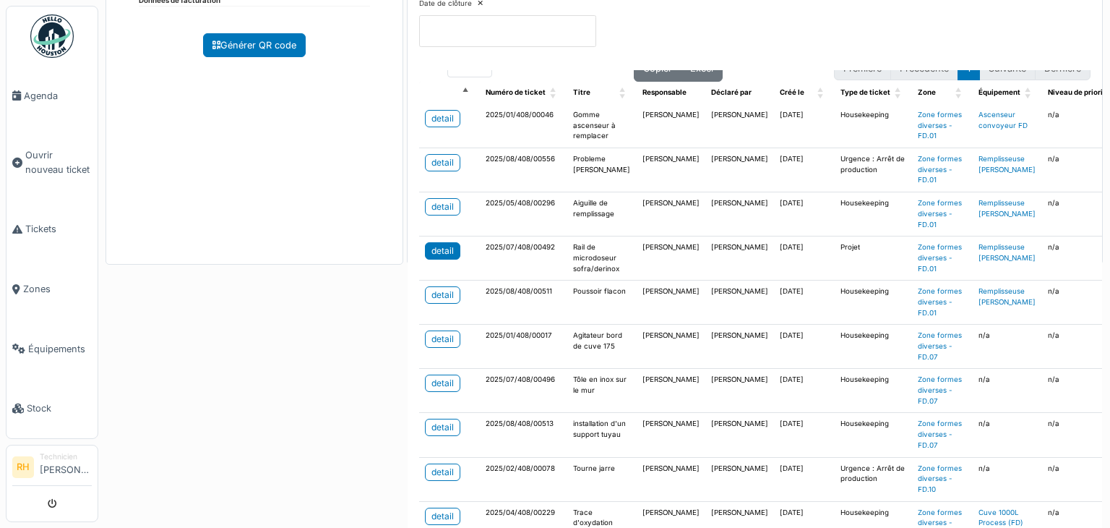
scroll to position [72, 0]
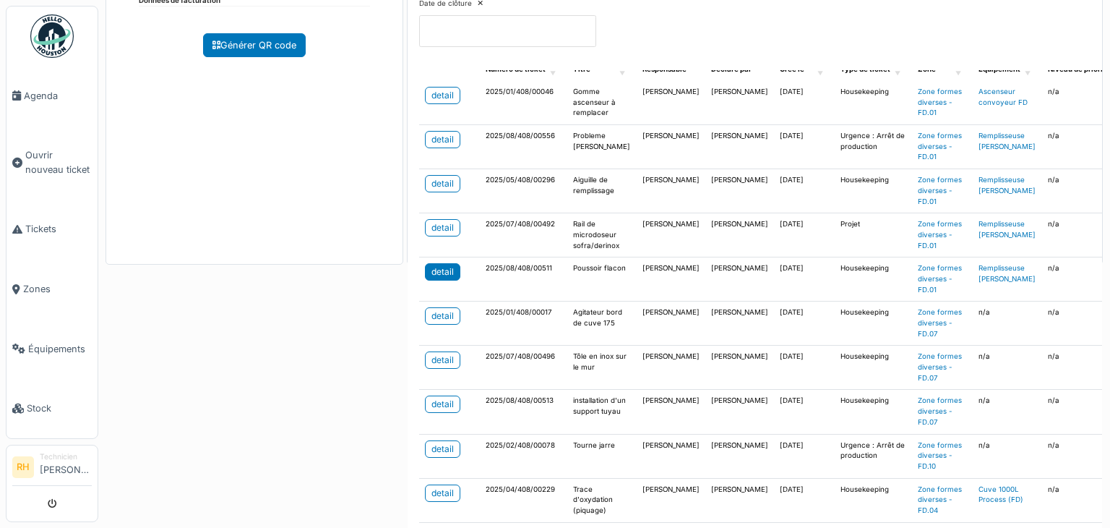
click at [432, 271] on div "detail" at bounding box center [443, 271] width 22 height 13
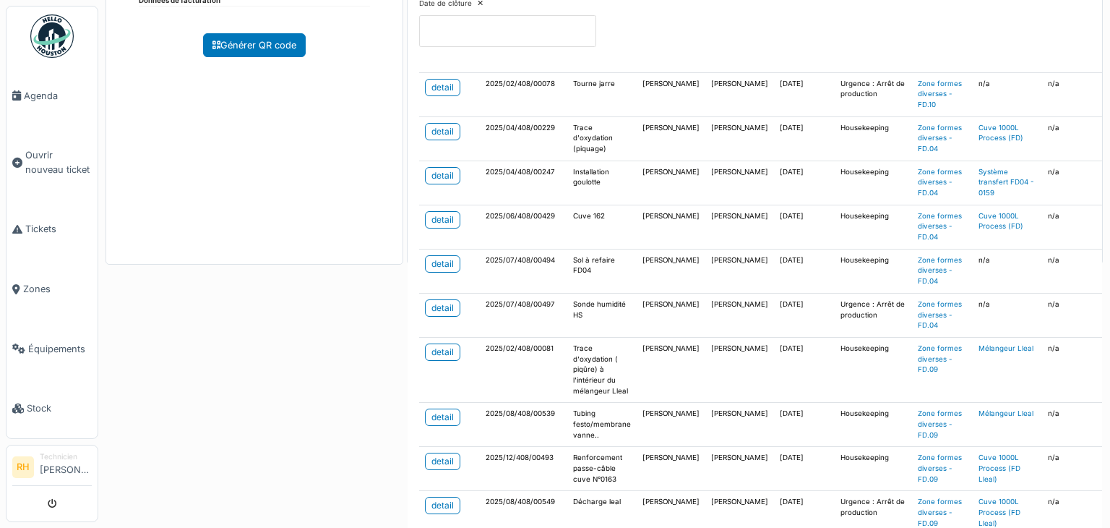
scroll to position [506, 0]
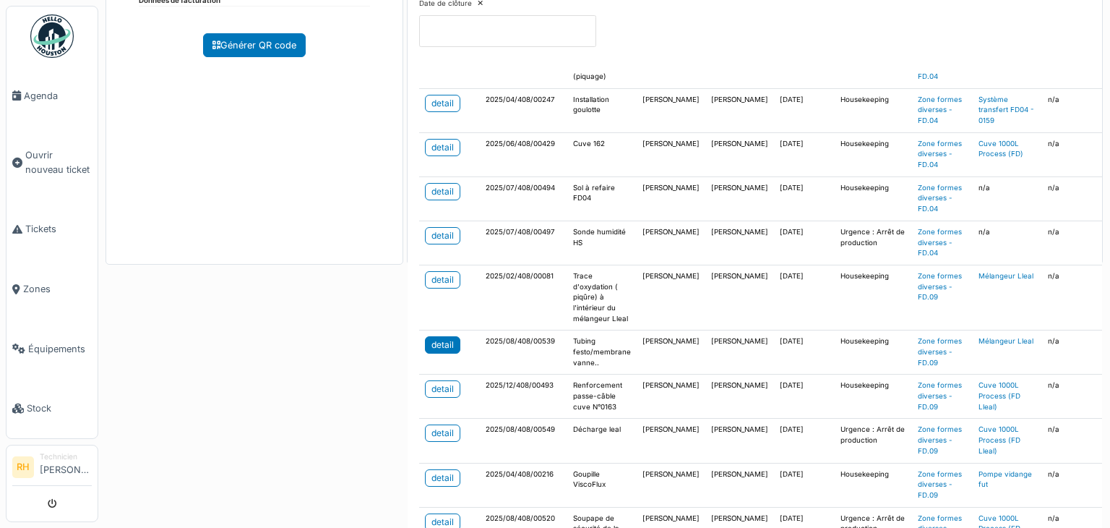
click at [434, 342] on div "detail" at bounding box center [443, 344] width 22 height 13
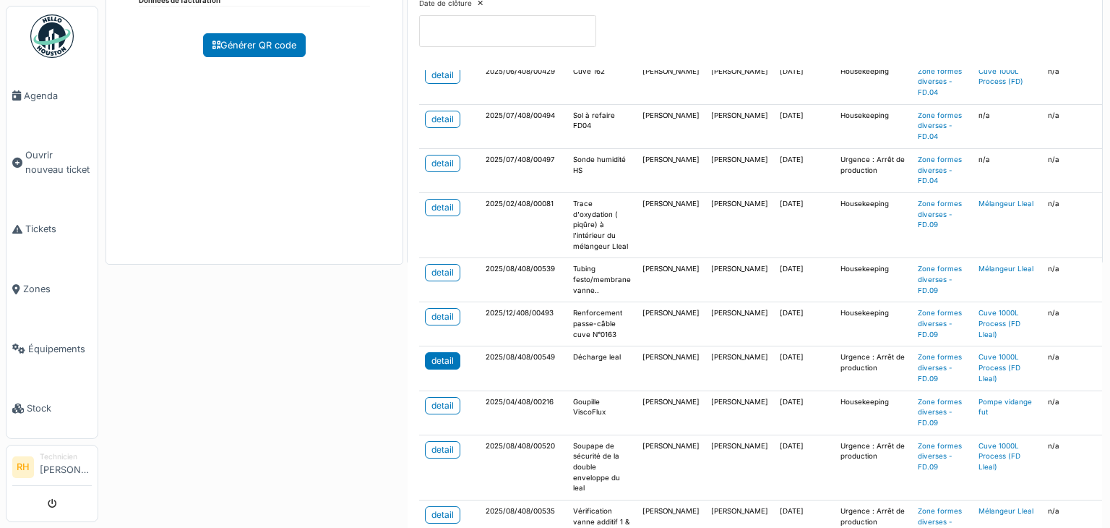
click at [453, 359] on link "detail" at bounding box center [442, 360] width 35 height 17
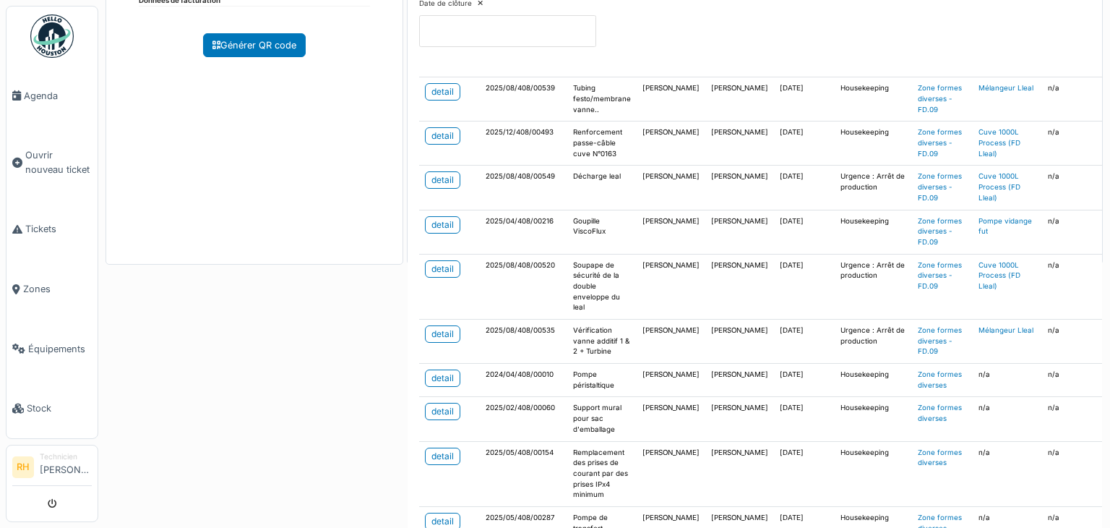
scroll to position [795, 0]
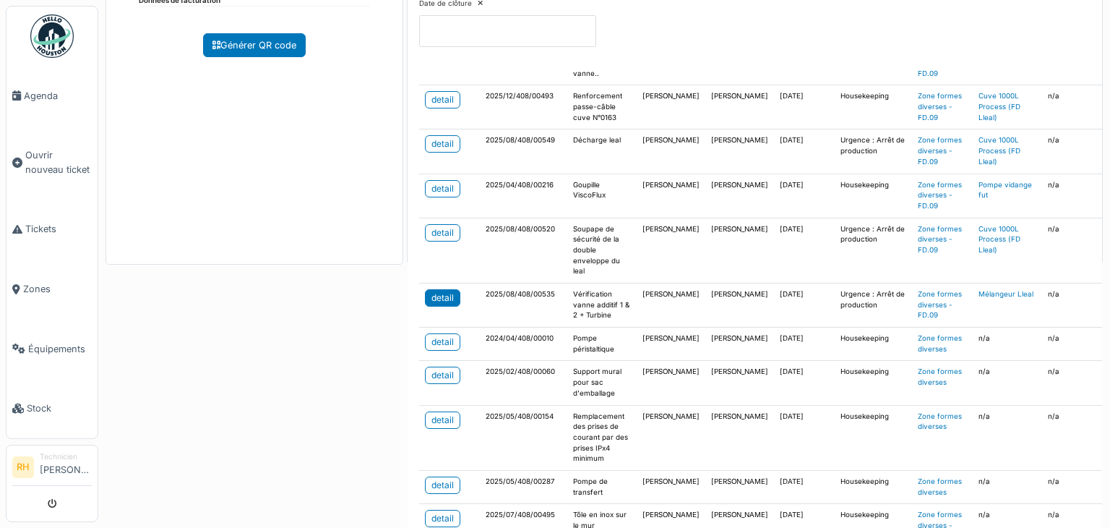
click at [440, 291] on div "detail" at bounding box center [443, 297] width 22 height 13
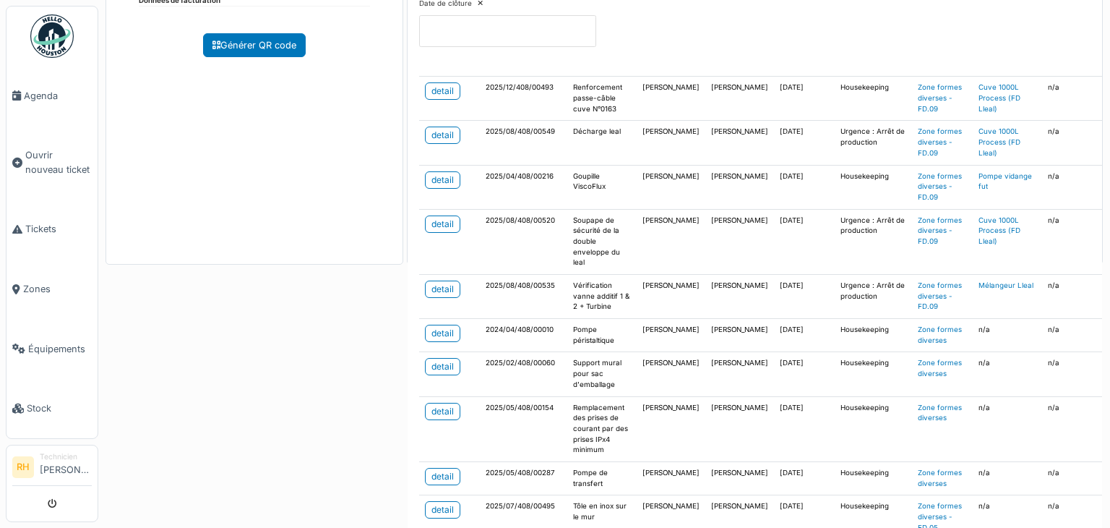
scroll to position [810, 0]
click at [439, 470] on div "detail" at bounding box center [443, 476] width 22 height 13
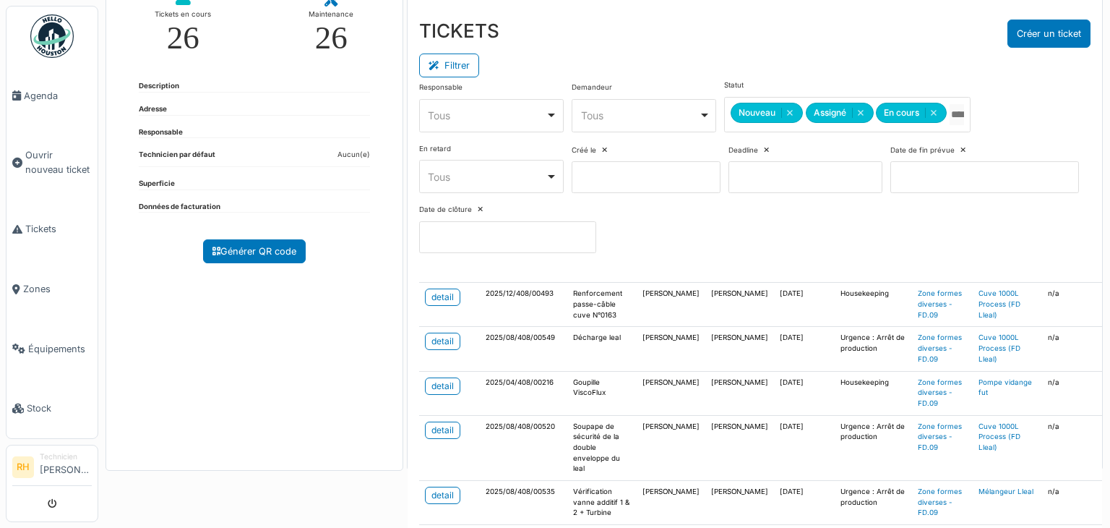
scroll to position [72, 0]
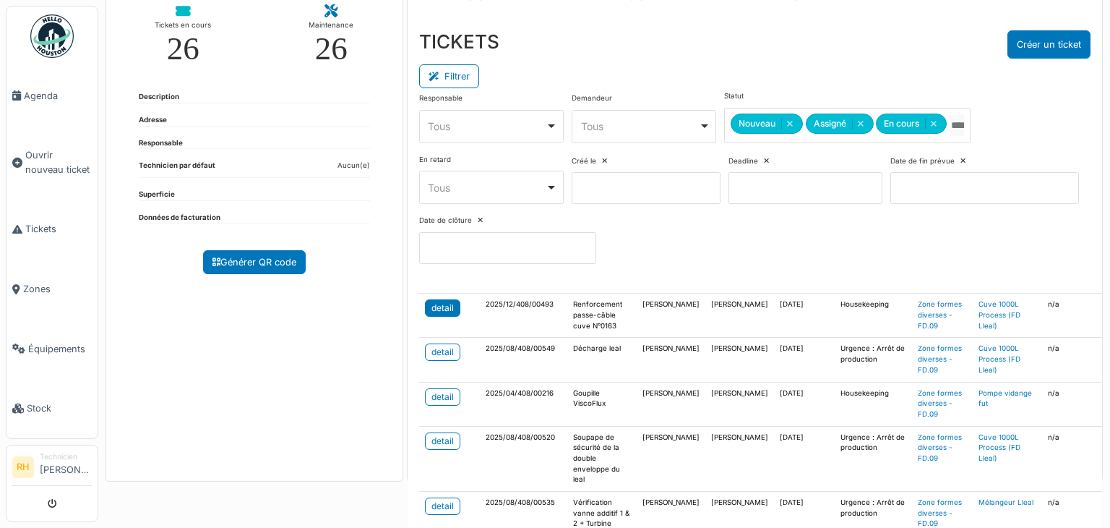
click at [436, 301] on div "detail" at bounding box center [443, 307] width 22 height 13
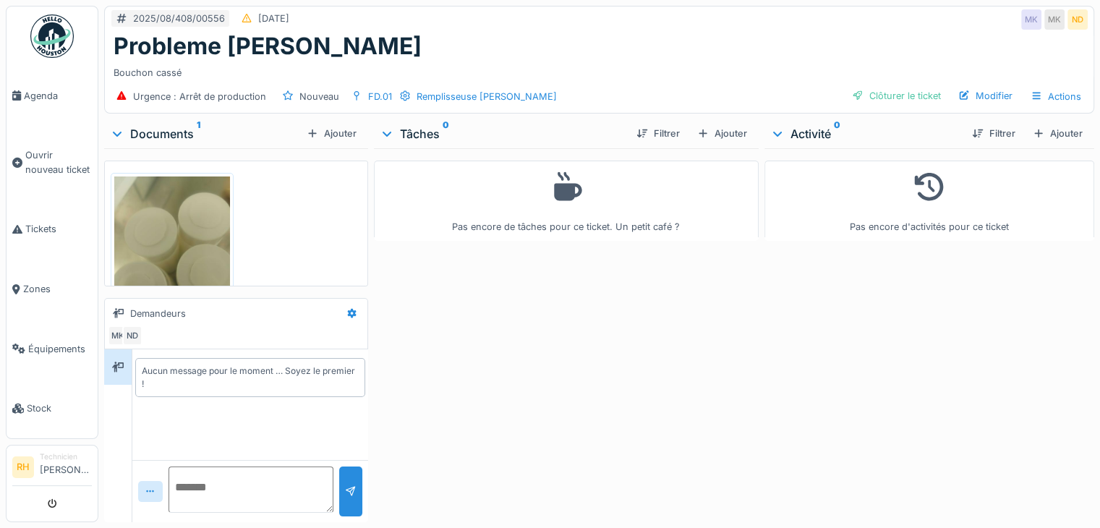
scroll to position [11, 0]
click at [726, 124] on div "Ajouter" at bounding box center [721, 134] width 61 height 20
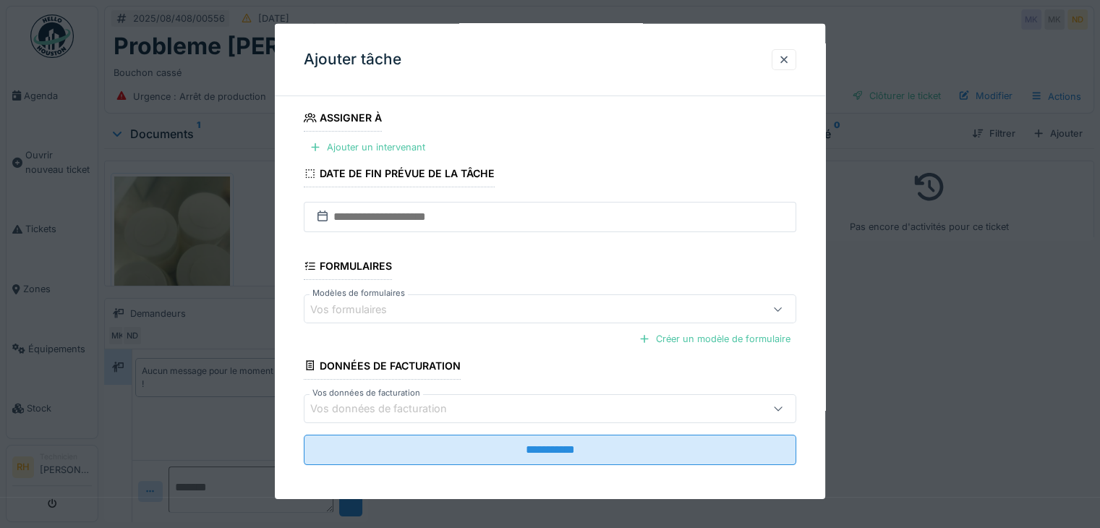
scroll to position [169, 0]
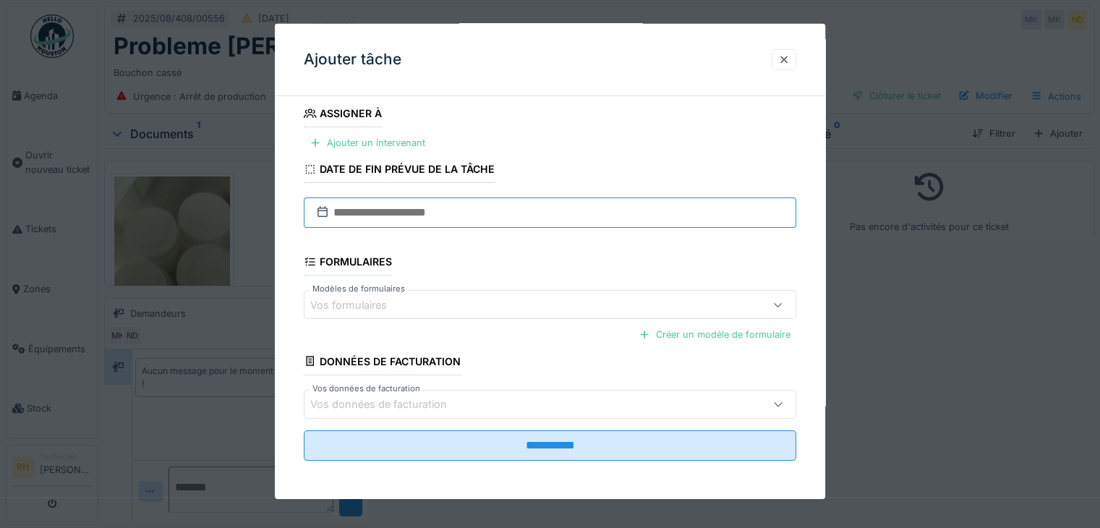
click at [451, 208] on input "text" at bounding box center [550, 212] width 492 height 30
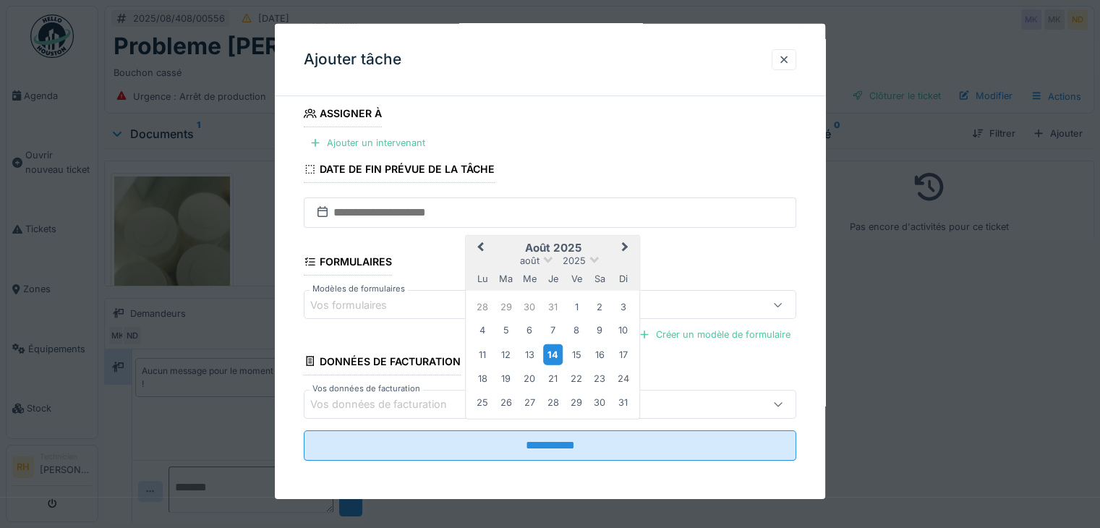
click at [560, 350] on div "14" at bounding box center [553, 353] width 20 height 21
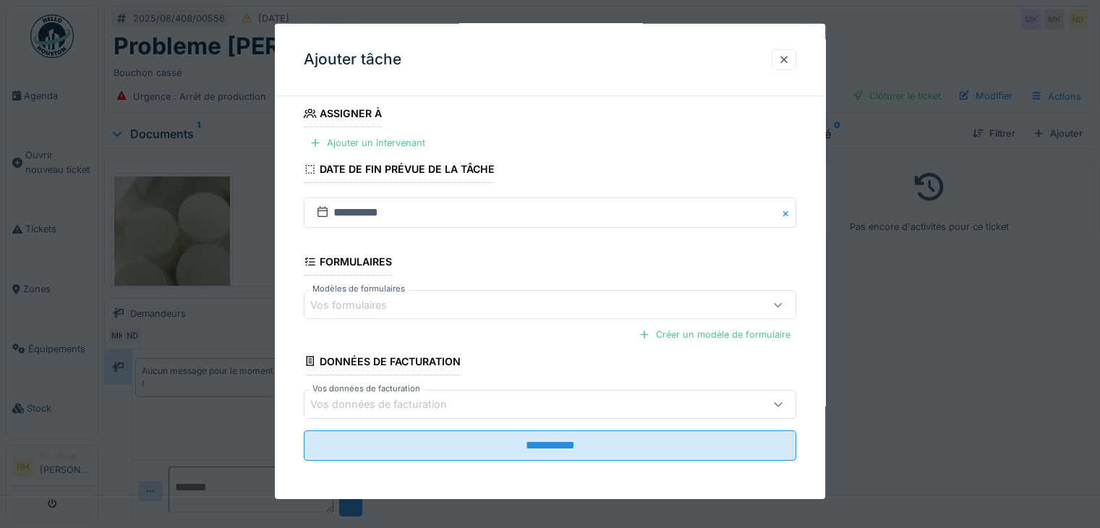
click at [607, 342] on div "Créer un modèle de formulaire" at bounding box center [550, 334] width 492 height 25
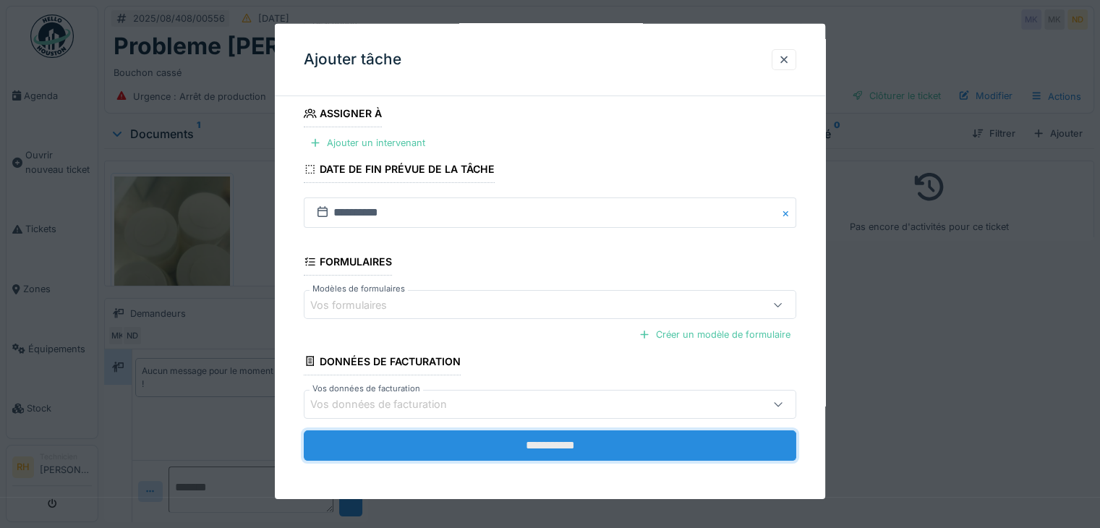
click at [534, 445] on input "**********" at bounding box center [550, 445] width 492 height 30
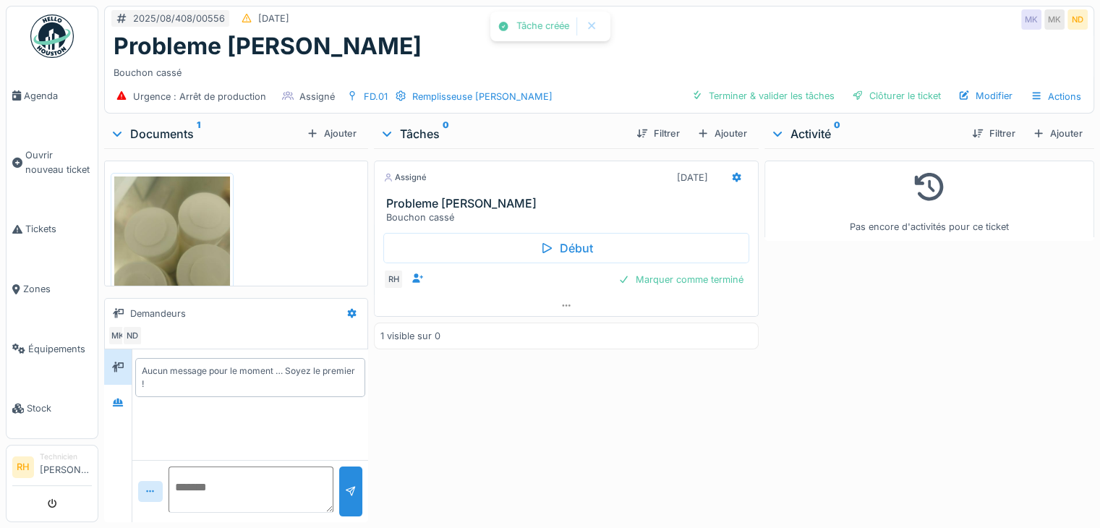
scroll to position [0, 0]
click at [646, 278] on div "Marquer comme terminé" at bounding box center [680, 280] width 137 height 20
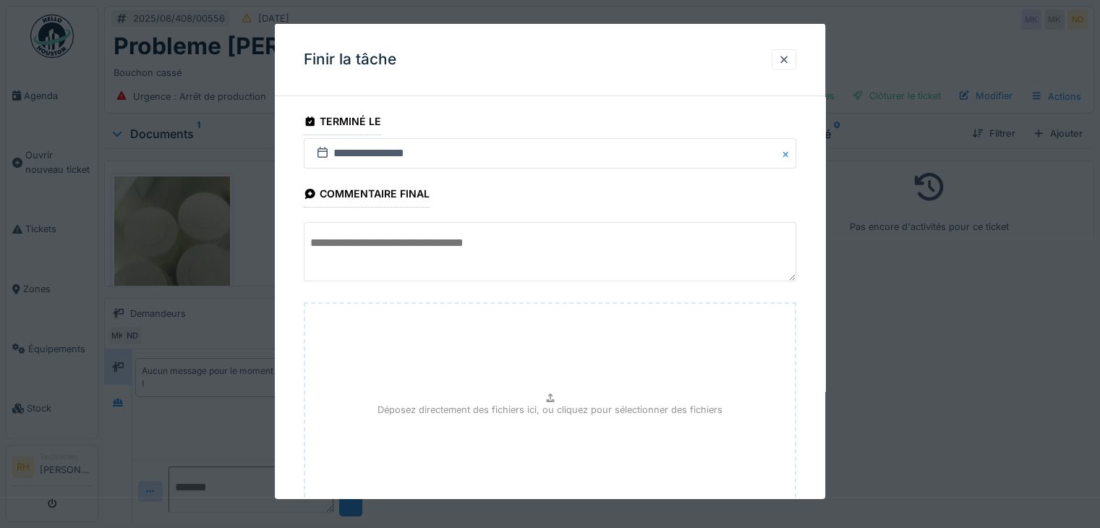
click at [492, 260] on textarea at bounding box center [550, 251] width 492 height 59
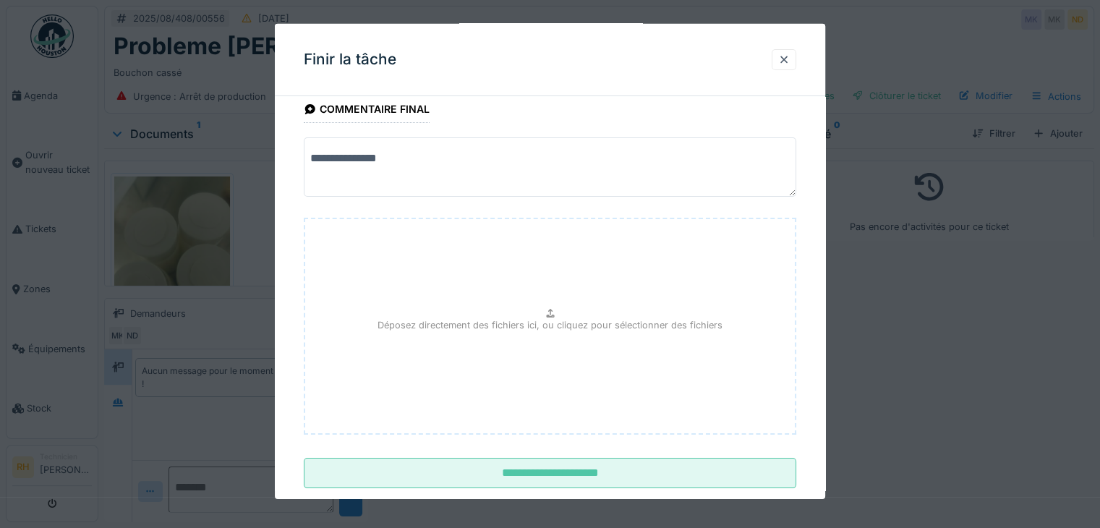
scroll to position [113, 0]
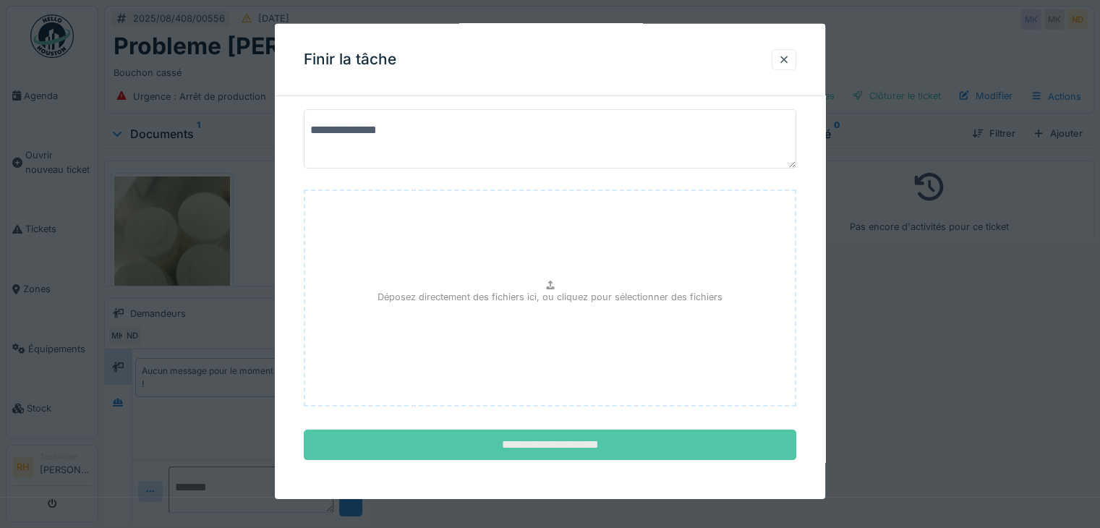
type textarea "**********"
click at [642, 443] on input "**********" at bounding box center [550, 444] width 492 height 30
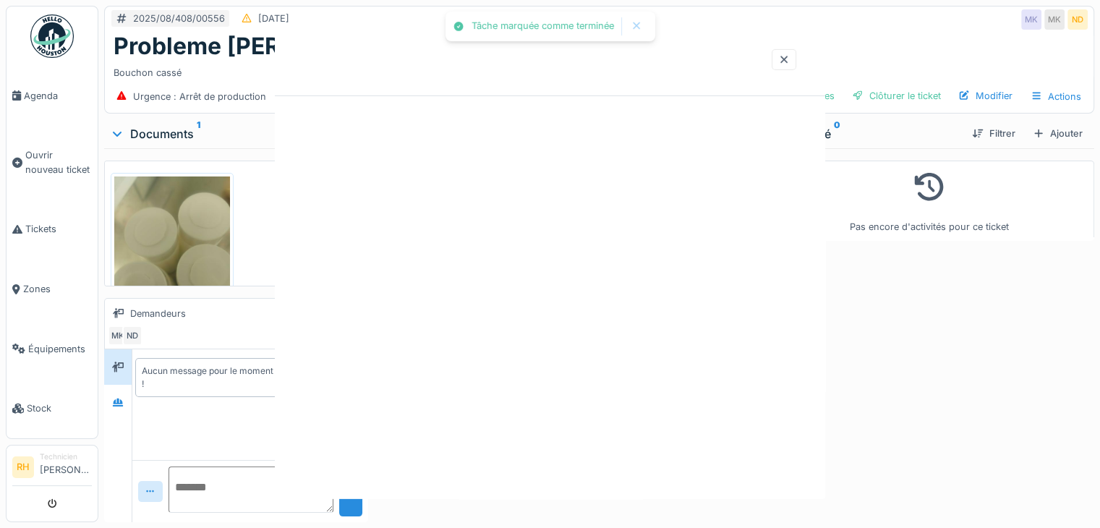
scroll to position [0, 0]
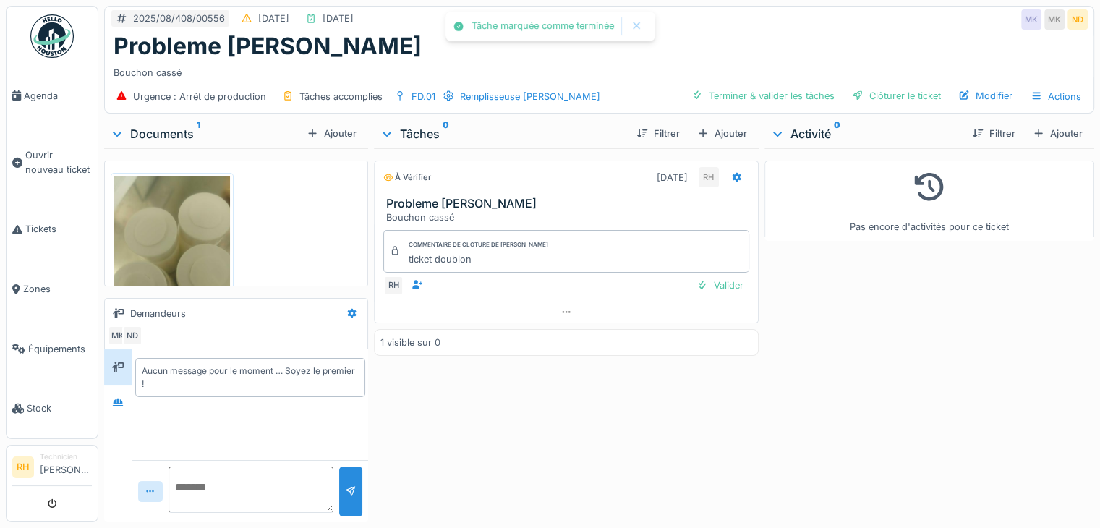
drag, startPoint x: 844, startPoint y: 364, endPoint x: 841, endPoint y: 356, distance: 8.7
click at [841, 356] on div "Pas encore d'activités pour ce ticket" at bounding box center [929, 332] width 330 height 368
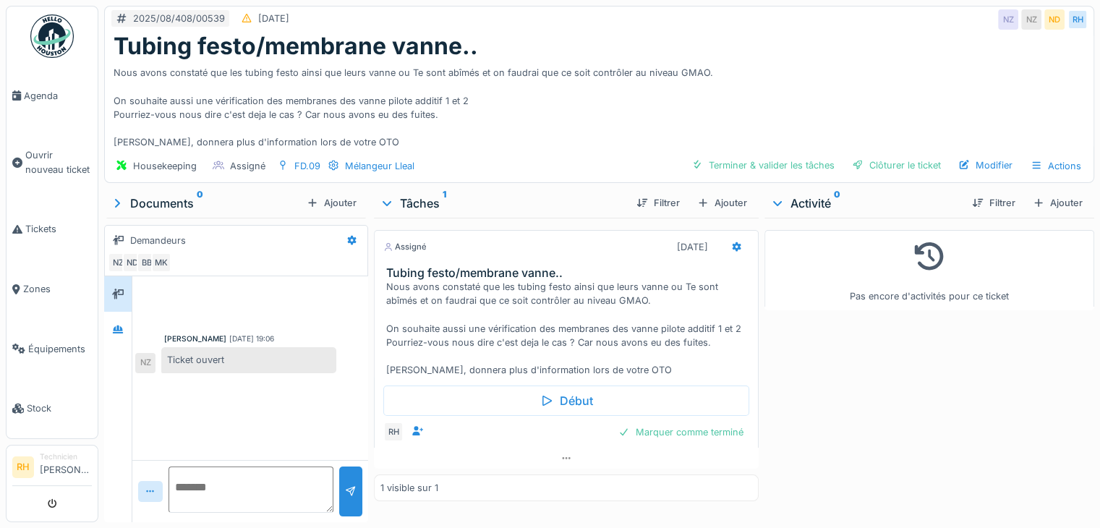
scroll to position [11, 0]
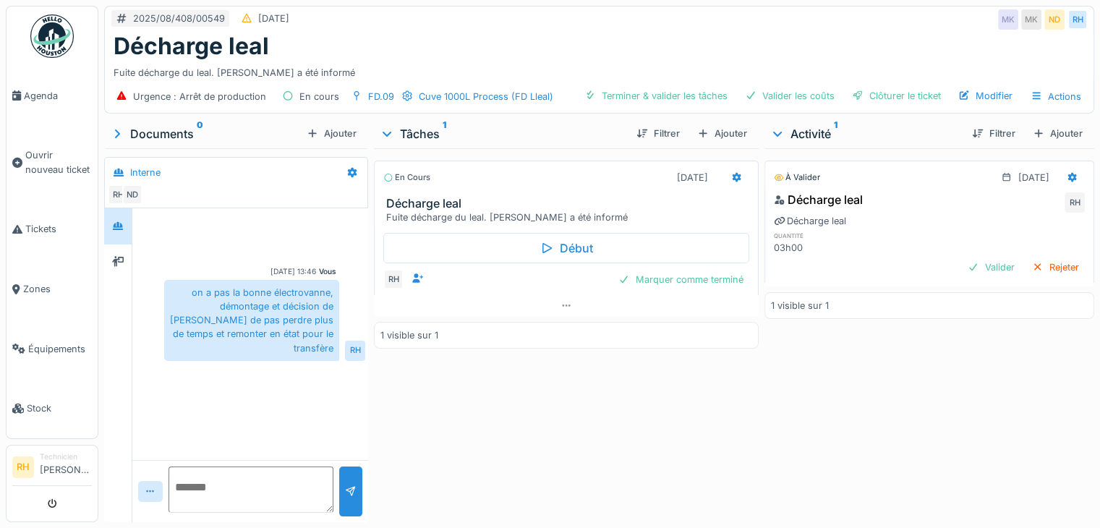
click at [240, 481] on textarea at bounding box center [250, 489] width 165 height 46
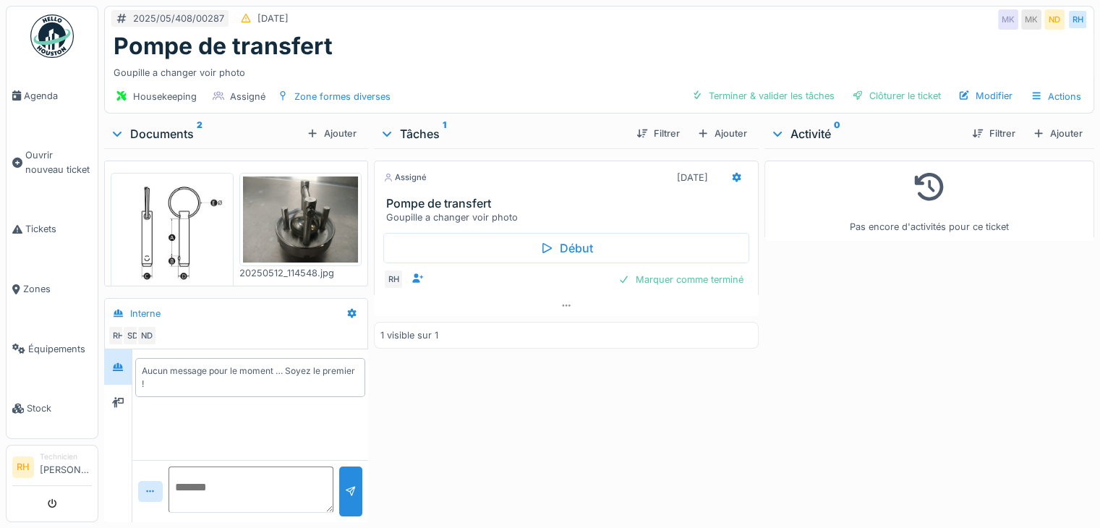
click at [975, 347] on div "Pas encore d'activités pour ce ticket" at bounding box center [929, 332] width 330 height 368
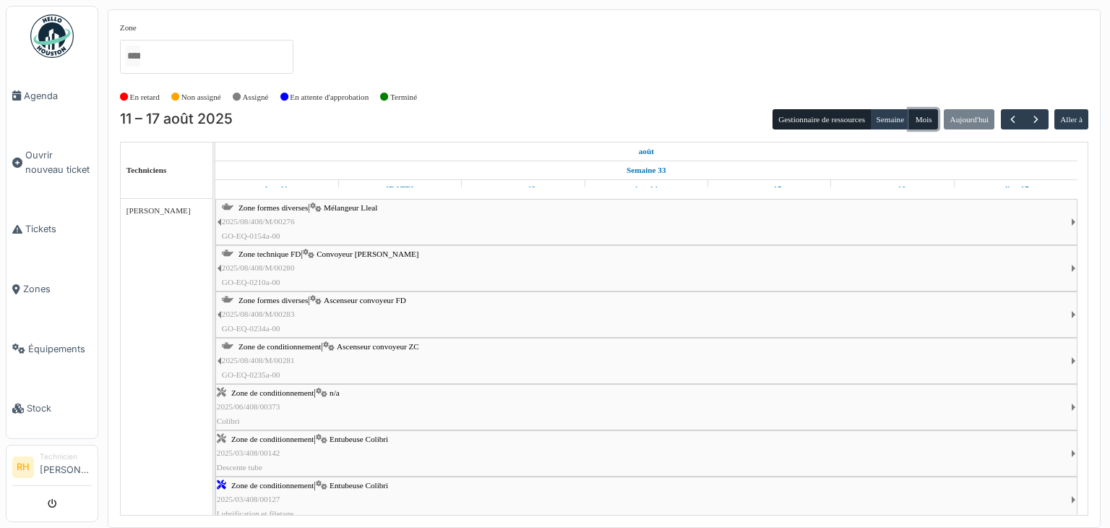
click at [924, 123] on button "Mois" at bounding box center [923, 119] width 29 height 20
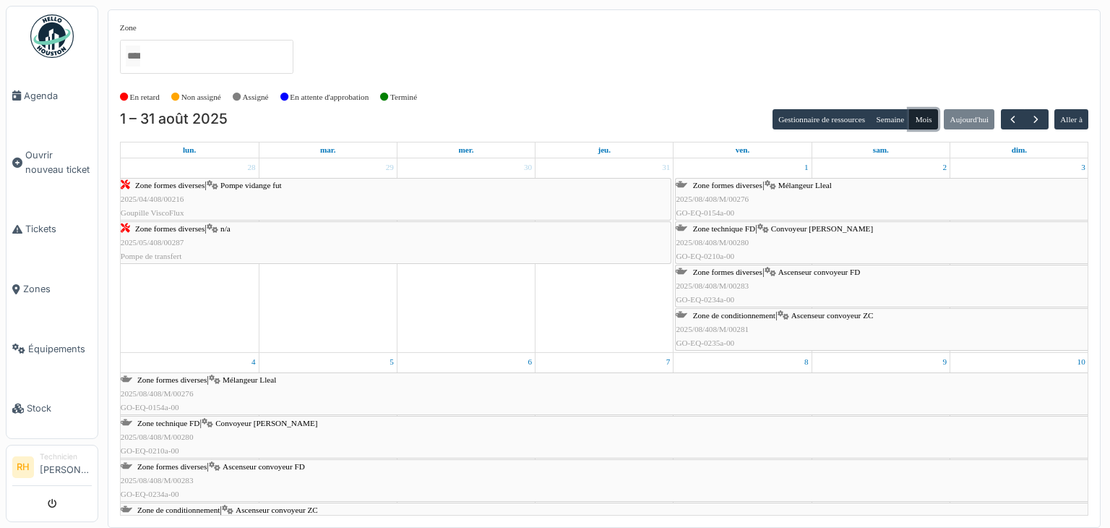
scroll to position [72, 0]
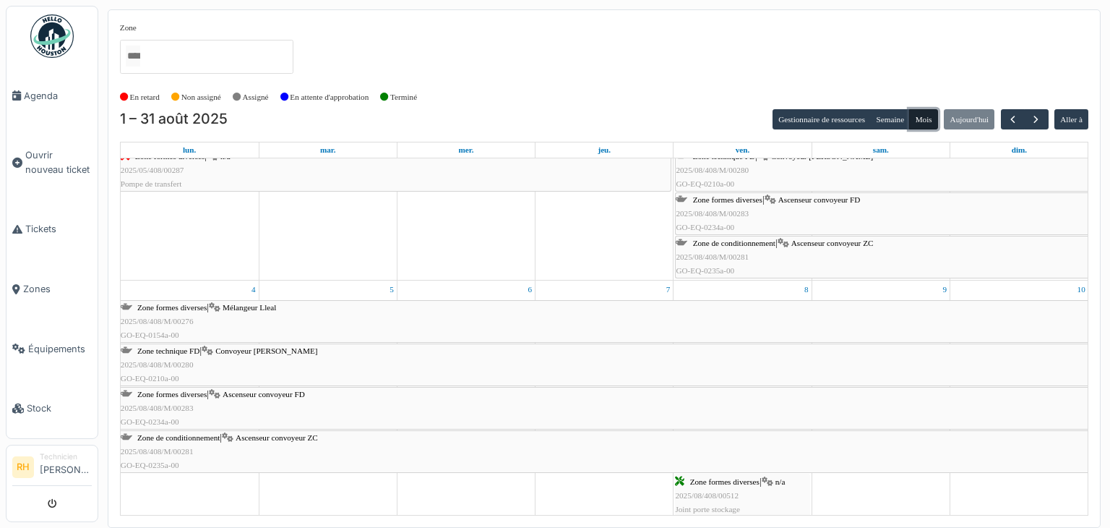
click at [189, 452] on span "2025/08/408/M/00281" at bounding box center [157, 451] width 73 height 9
click at [307, 314] on div "Zone formes diverses | Mélangeur Lleal 2025/08/408/M/00276 GO-EQ-0154a-00" at bounding box center [605, 322] width 968 height 42
click at [301, 348] on span "Convoyeur [PERSON_NAME]" at bounding box center [266, 350] width 102 height 9
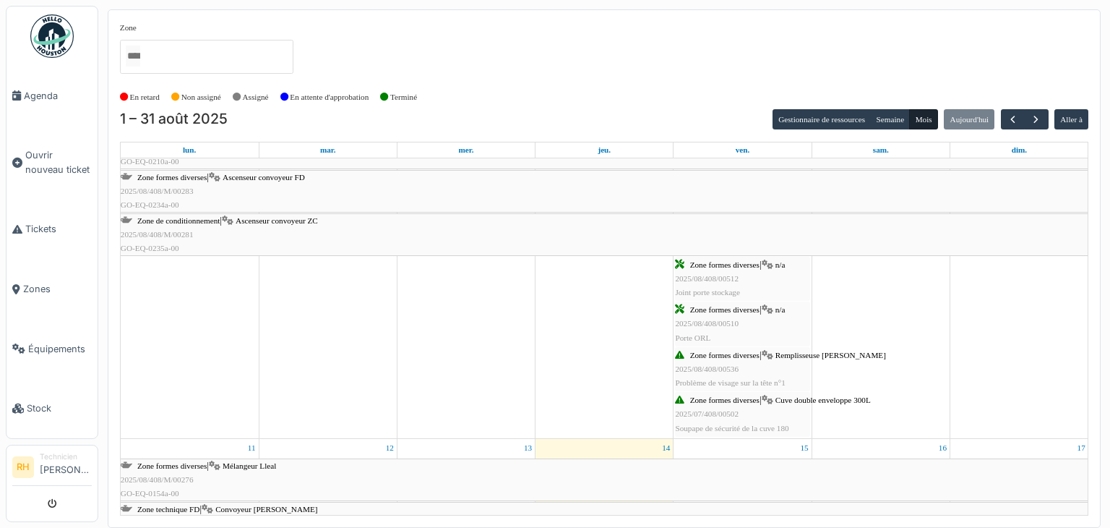
scroll to position [217, 0]
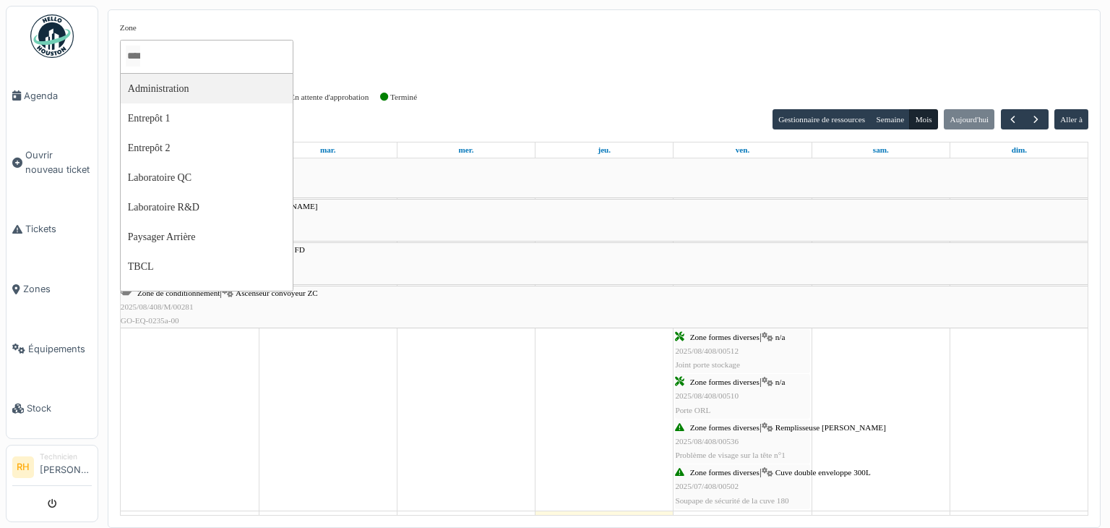
click at [140, 61] on input "Tous" at bounding box center [133, 56] width 14 height 21
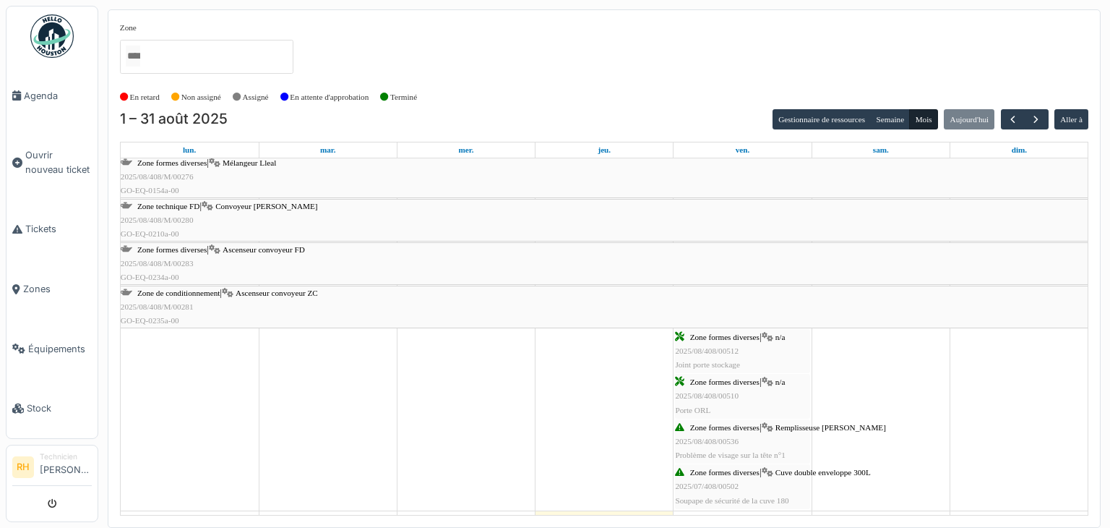
click at [467, 59] on div "Zone Administration Entrepôt 1 Entrepôt 2 Laboratoire QC Laboratoire R&D Paysag…" at bounding box center [604, 54] width 969 height 64
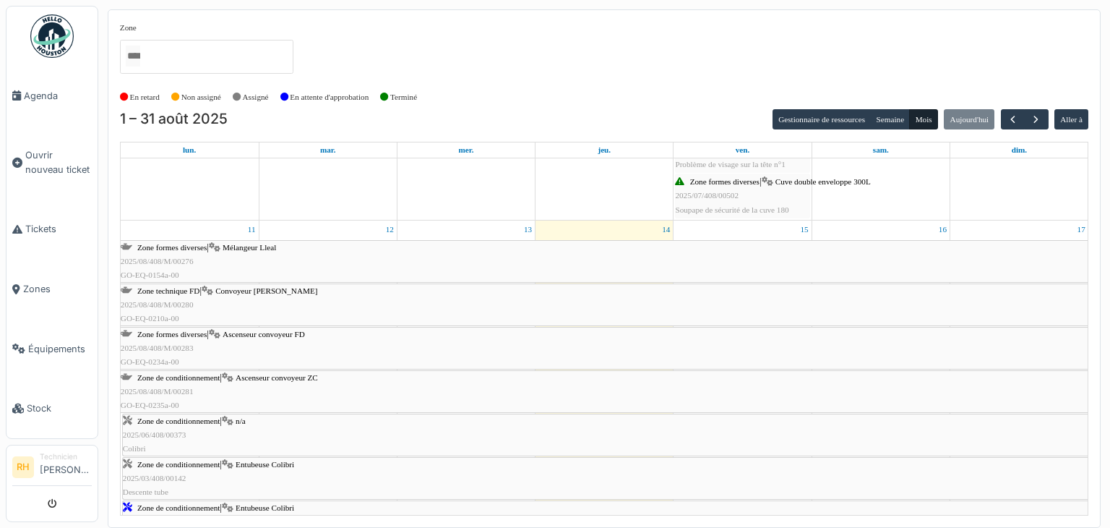
scroll to position [578, 0]
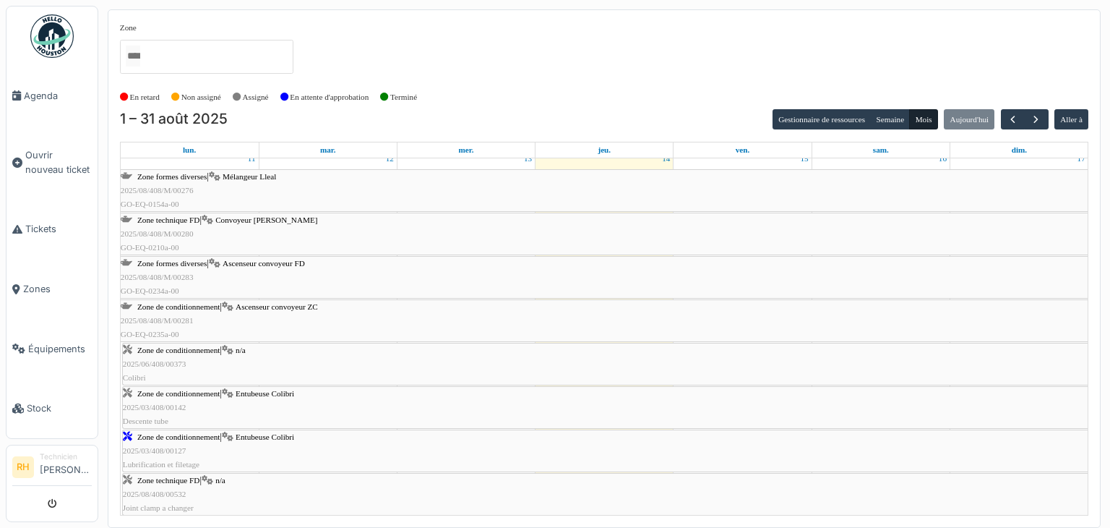
click at [194, 446] on div "Zone de conditionnement | Entubeuse Colibri 2025/03/408/00127 Lubrification et …" at bounding box center [606, 451] width 966 height 42
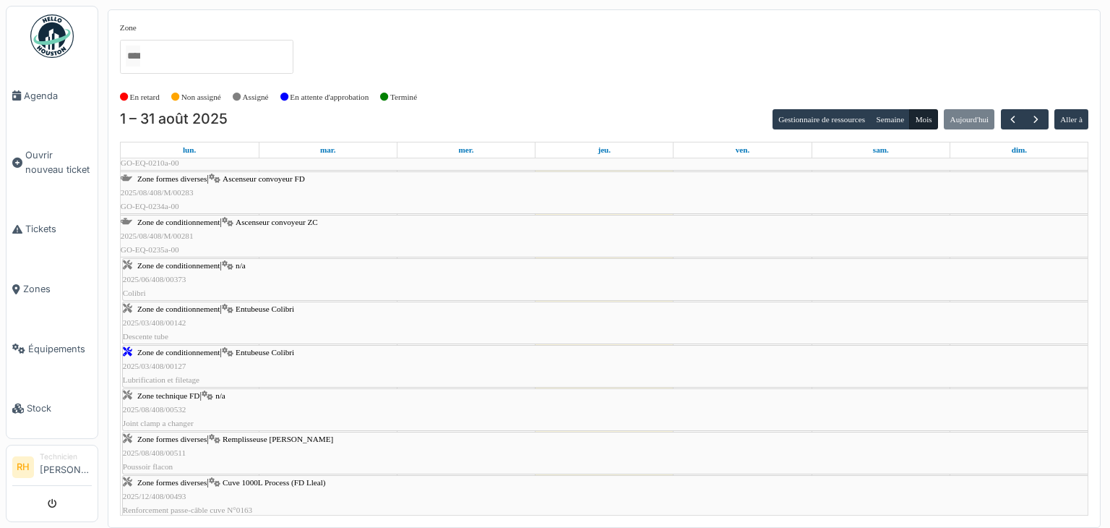
scroll to position [506, 0]
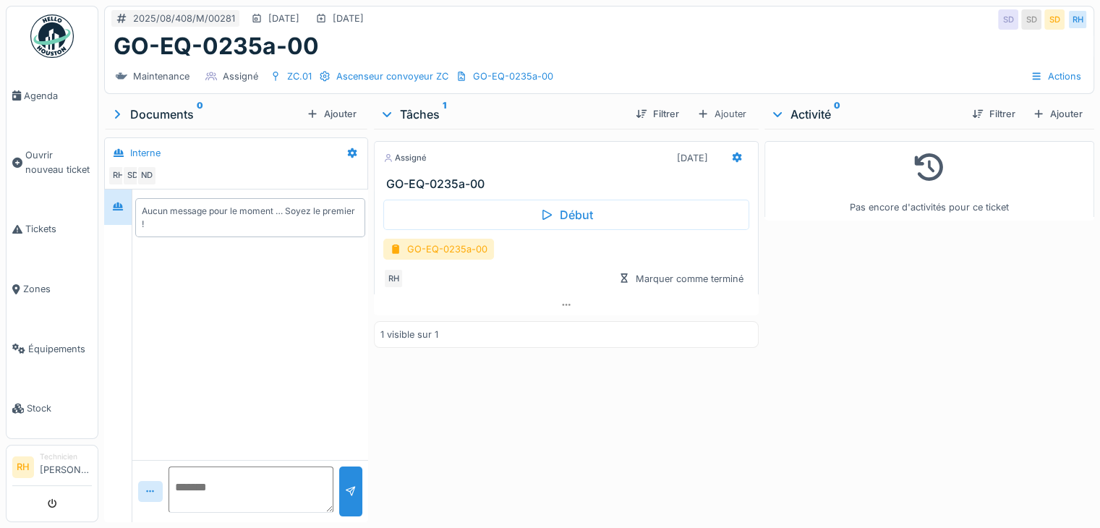
click at [253, 350] on div "Aucun message pour le moment … Soyez le premier !" at bounding box center [250, 324] width 236 height 270
click at [499, 419] on div "Assigné 25/08/2025 GO-EQ-0235a-00 Début GO-EQ-0235a-00 RH Marquer comme terminé…" at bounding box center [566, 323] width 385 height 388
click at [505, 30] on div "2025/08/408/M/00281 25/08/2025 25/08/2025 SD SD SD RH" at bounding box center [599, 20] width 988 height 26
click at [399, 254] on div "GO-EQ-0154a-00" at bounding box center [437, 249] width 108 height 21
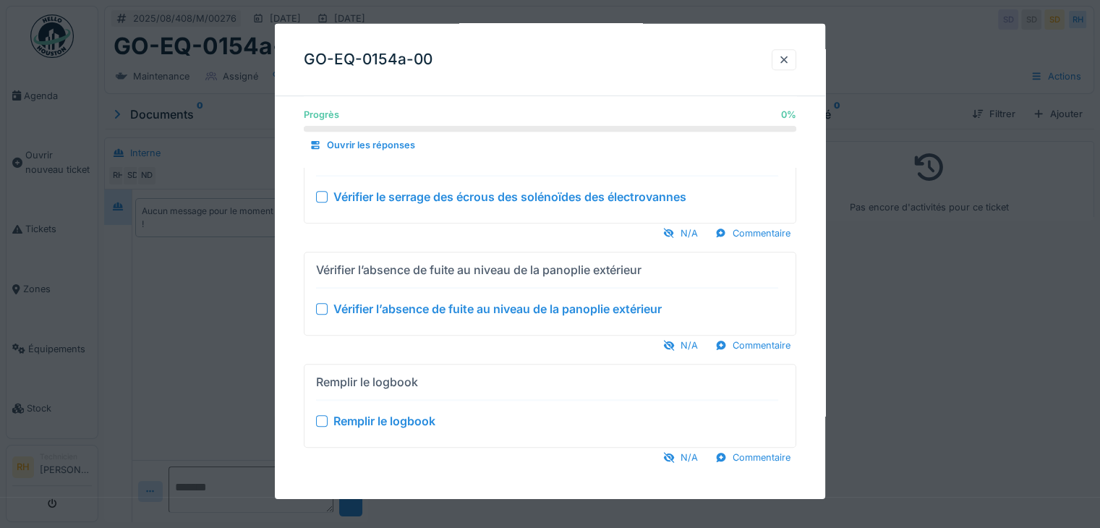
click at [786, 59] on div at bounding box center [784, 60] width 12 height 14
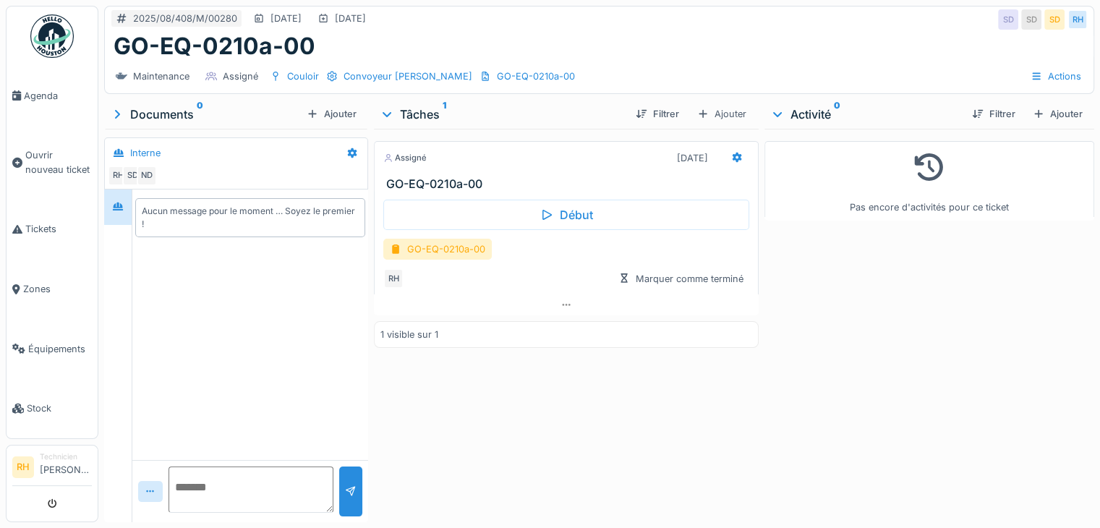
click at [449, 241] on div "GO-EQ-0210a-00" at bounding box center [437, 249] width 108 height 21
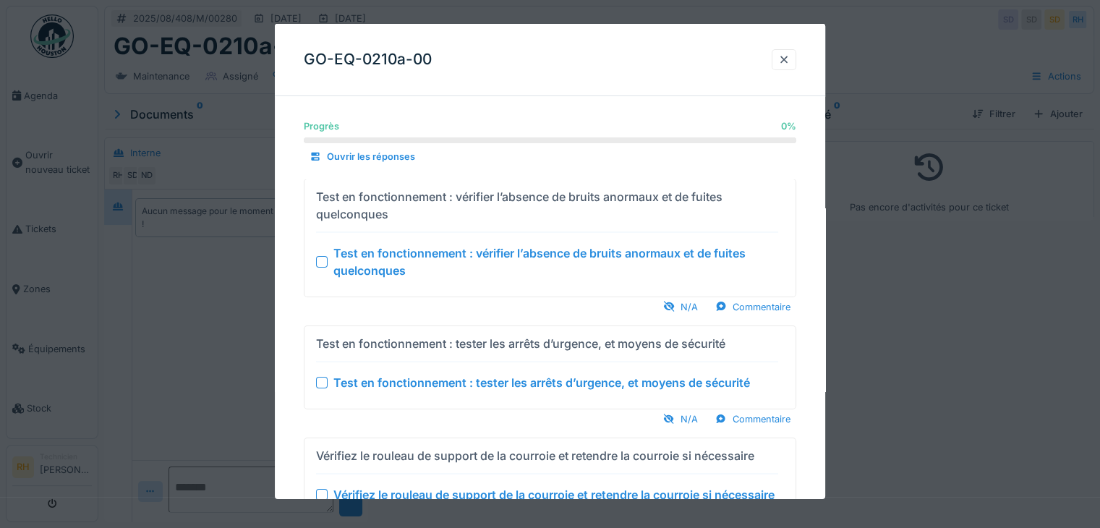
click at [214, 365] on div at bounding box center [550, 264] width 1100 height 528
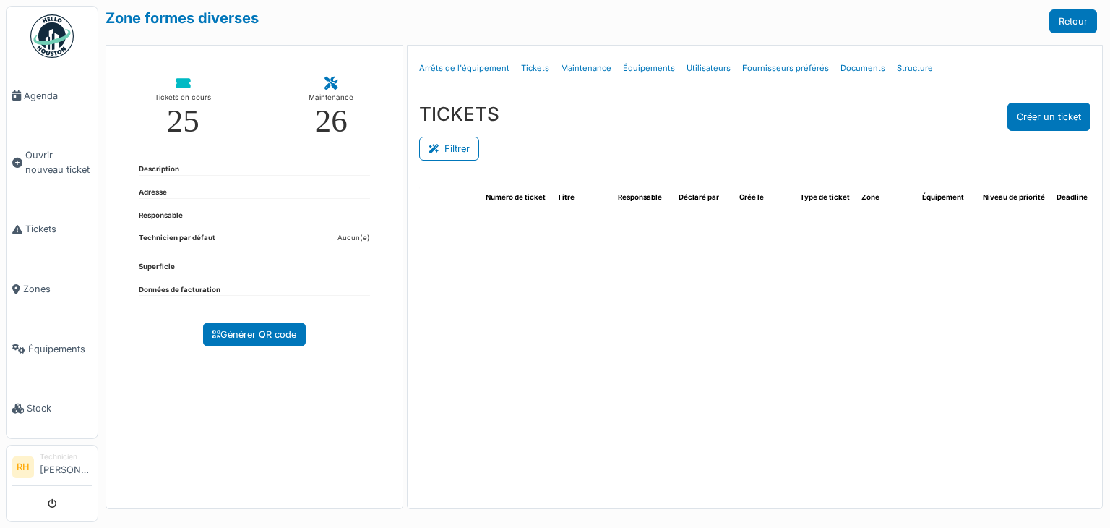
drag, startPoint x: 466, startPoint y: 153, endPoint x: 489, endPoint y: 150, distance: 23.3
click at [466, 152] on button "Filtrer" at bounding box center [449, 149] width 60 height 24
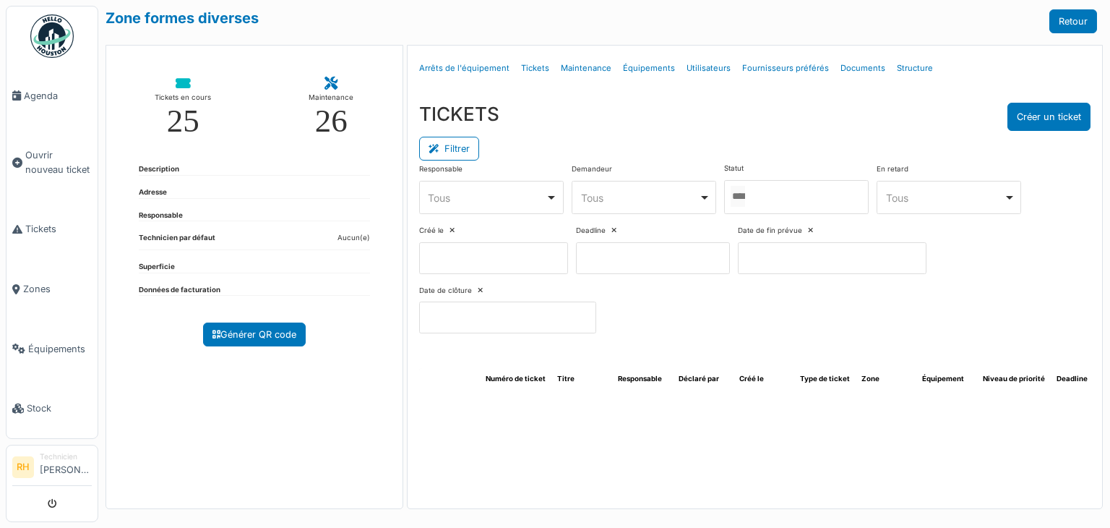
select select "***"
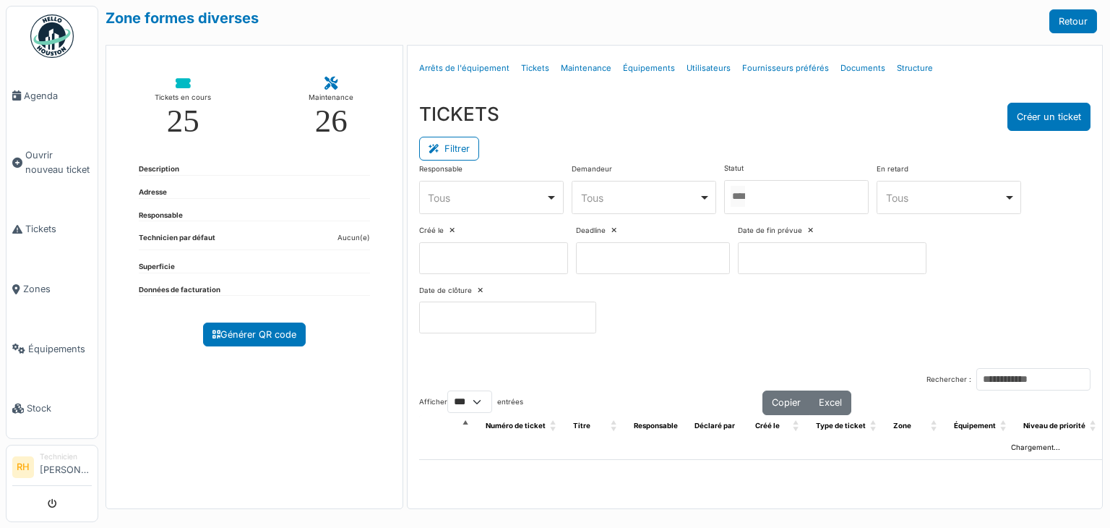
click at [817, 189] on div at bounding box center [796, 197] width 145 height 34
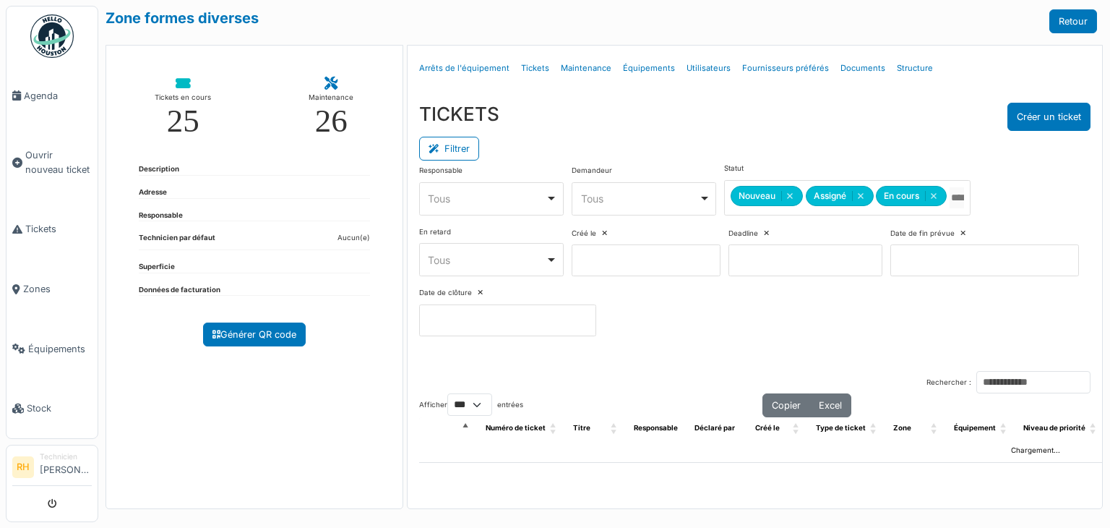
click at [757, 127] on div "TICKETS Créer un ticket" at bounding box center [755, 117] width 672 height 28
click at [338, 391] on div "Tickets en cours 25 Maintenance 26 Description Adresse Responsable Technicien p…" at bounding box center [255, 277] width 298 height 464
click at [295, 448] on div "Tickets en cours 25 Maintenance 26 Description Adresse Responsable Technicien p…" at bounding box center [255, 277] width 298 height 464
